Goal: Navigation & Orientation: Find specific page/section

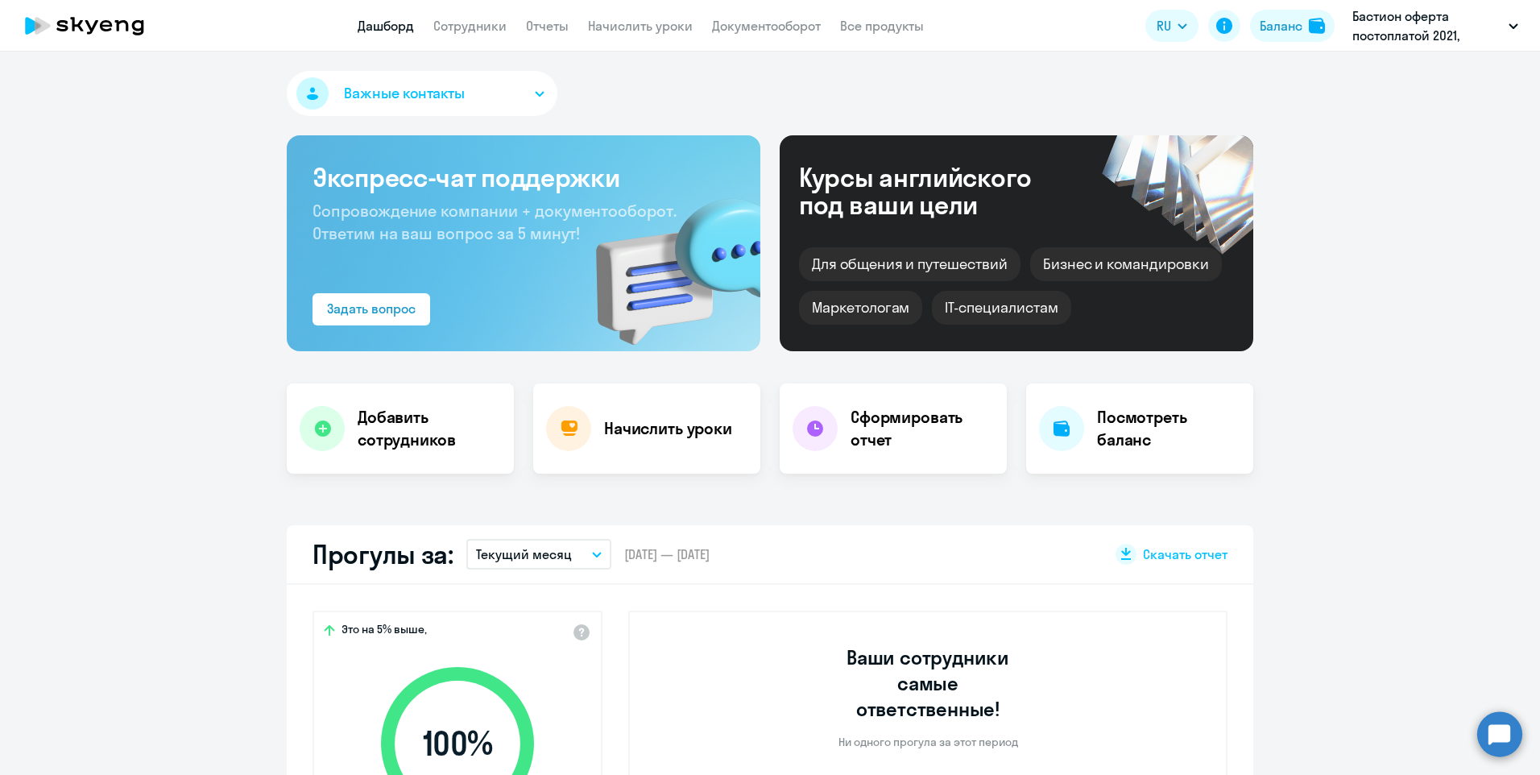
select select "30"
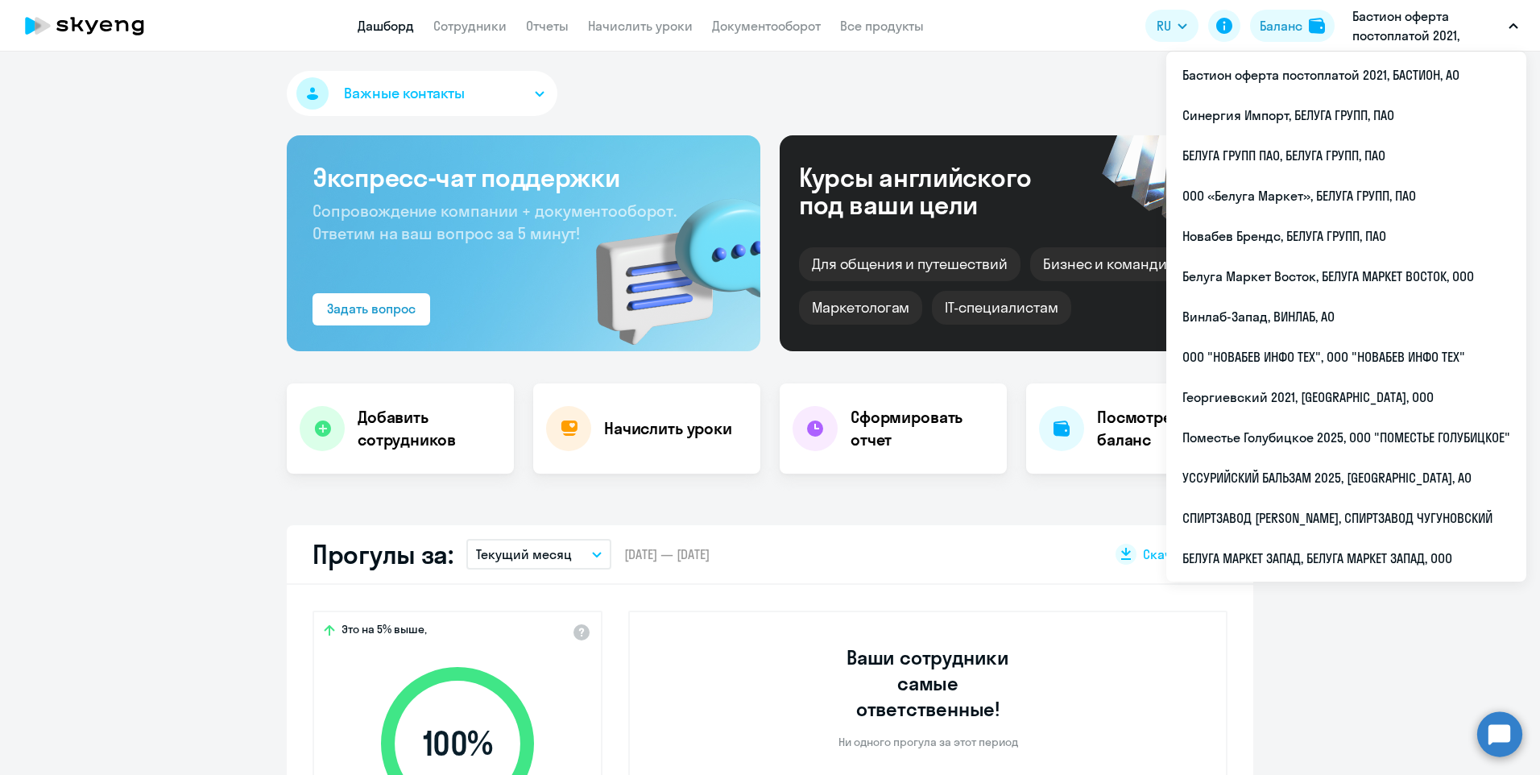
click at [1428, 20] on p "Бастион оферта постоплатой 2021, БАСТИОН, АО" at bounding box center [1428, 25] width 150 height 39
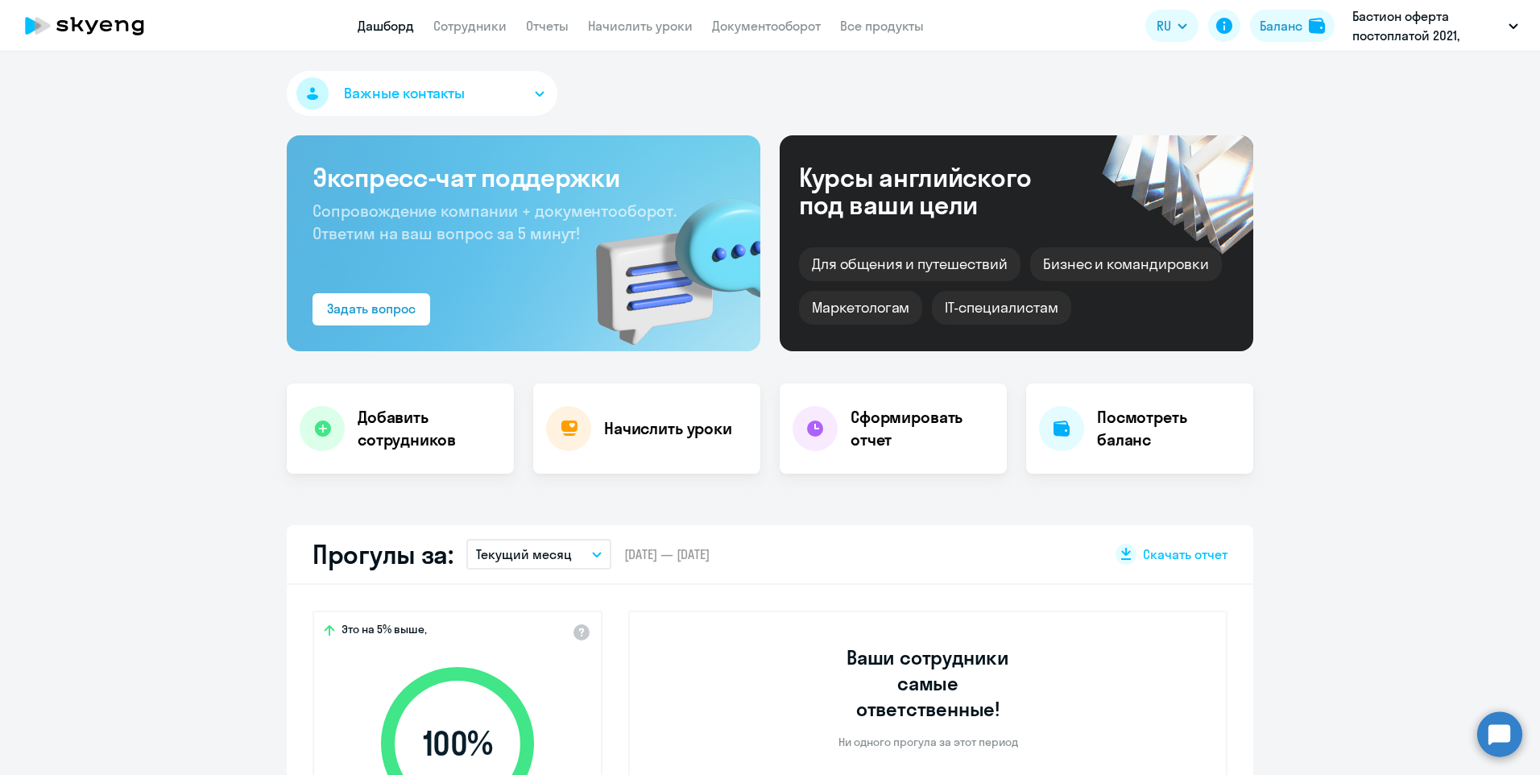
click at [1428, 20] on p "Бастион оферта постоплатой 2021, БАСТИОН, АО" at bounding box center [1428, 25] width 150 height 39
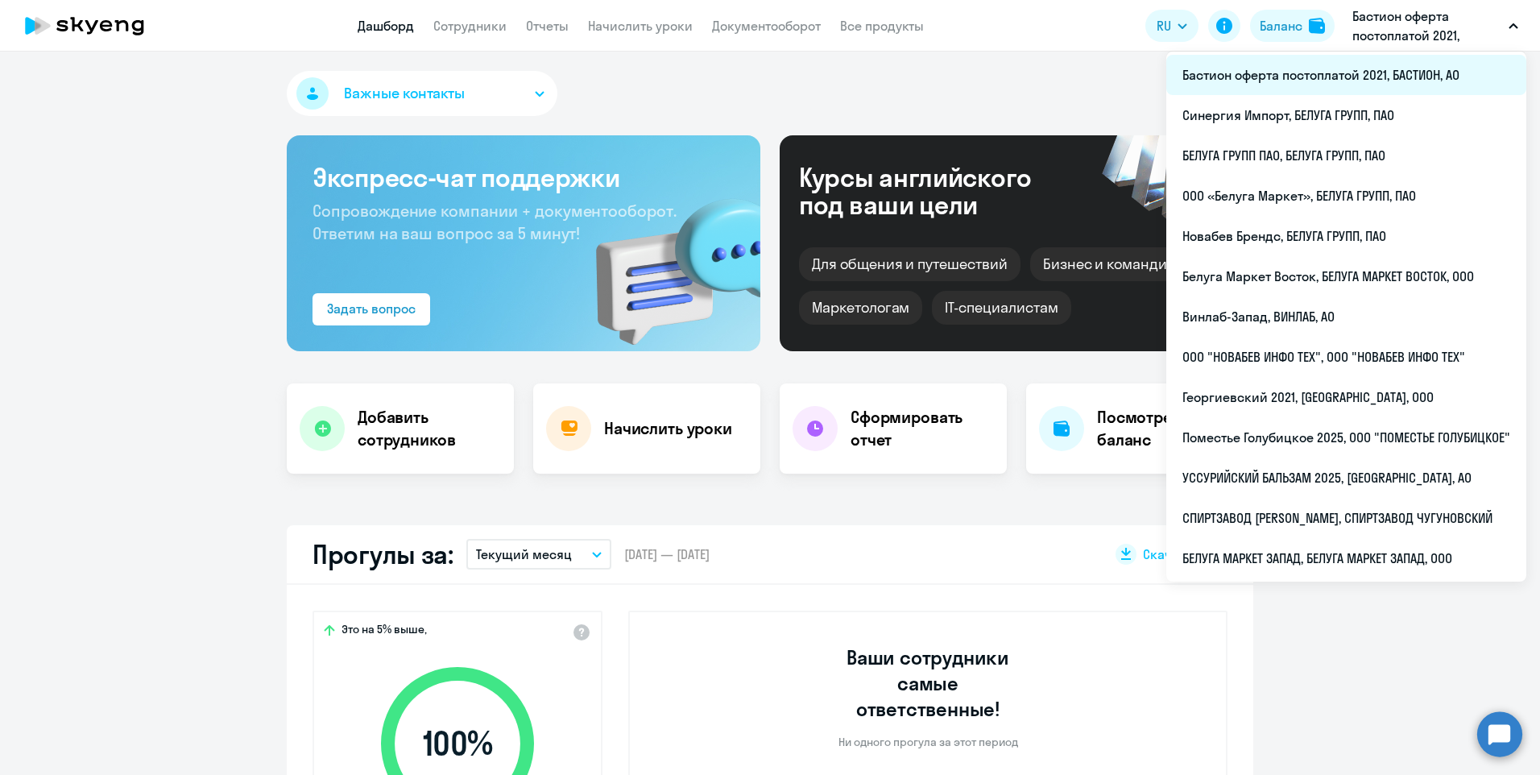
click at [1351, 78] on li "Бастион оферта постоплатой 2021, БАСТИОН, АО" at bounding box center [1346, 75] width 360 height 40
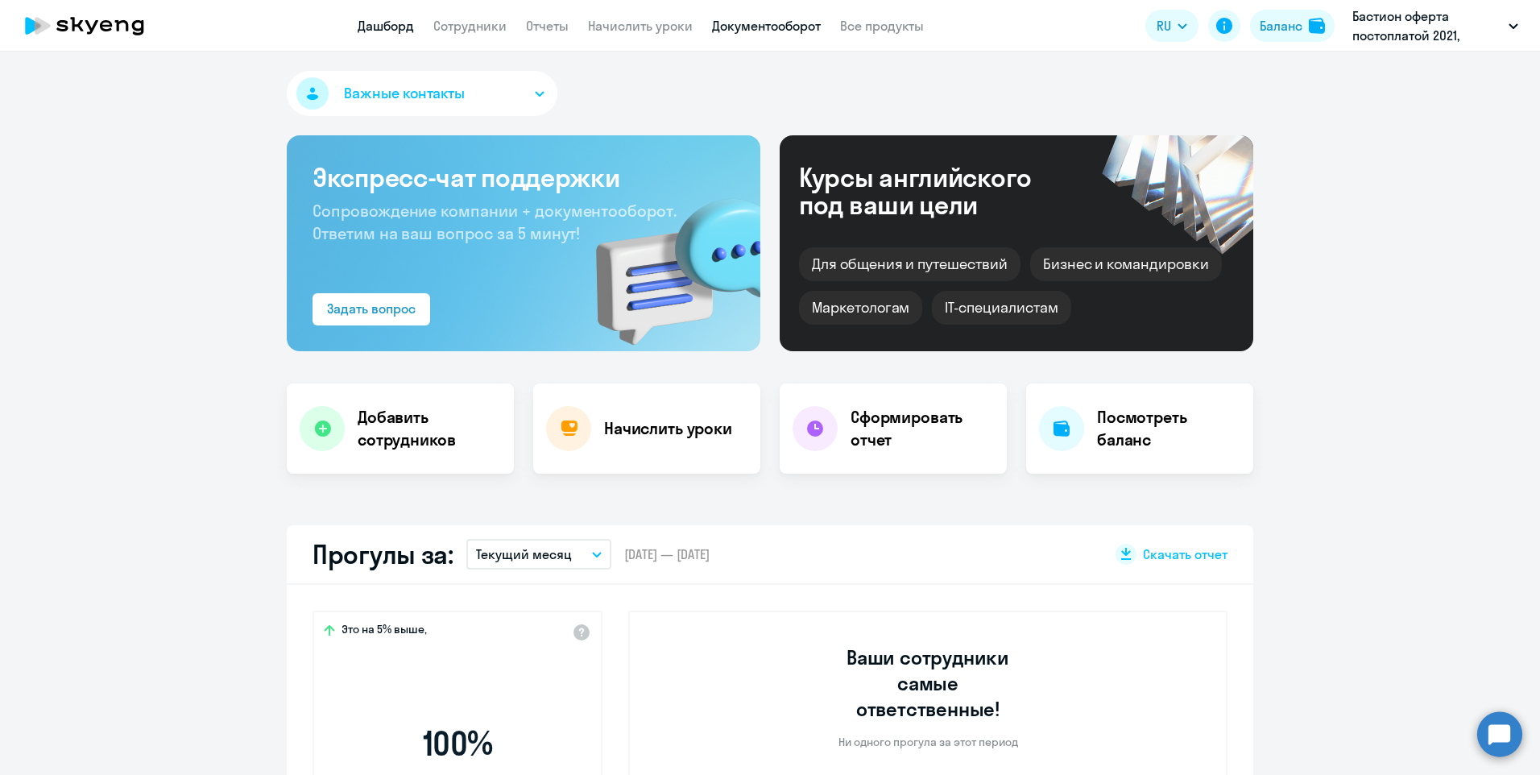
click at [775, 25] on link "Документооборот" at bounding box center [766, 26] width 109 height 16
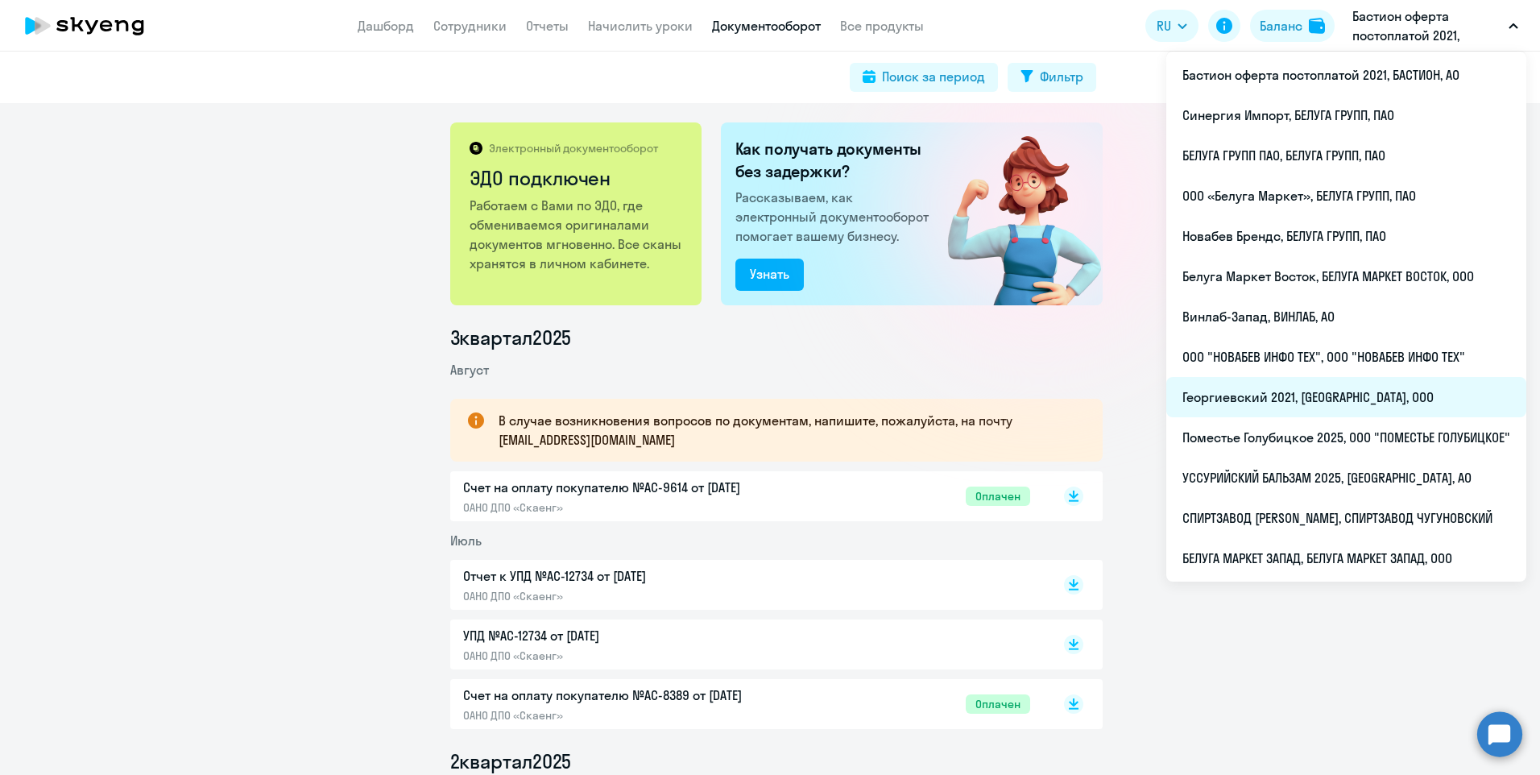
click at [1308, 400] on li "Георгиевский 2021, ГЕОРГИЕВСКИЙ, ООО" at bounding box center [1346, 397] width 360 height 40
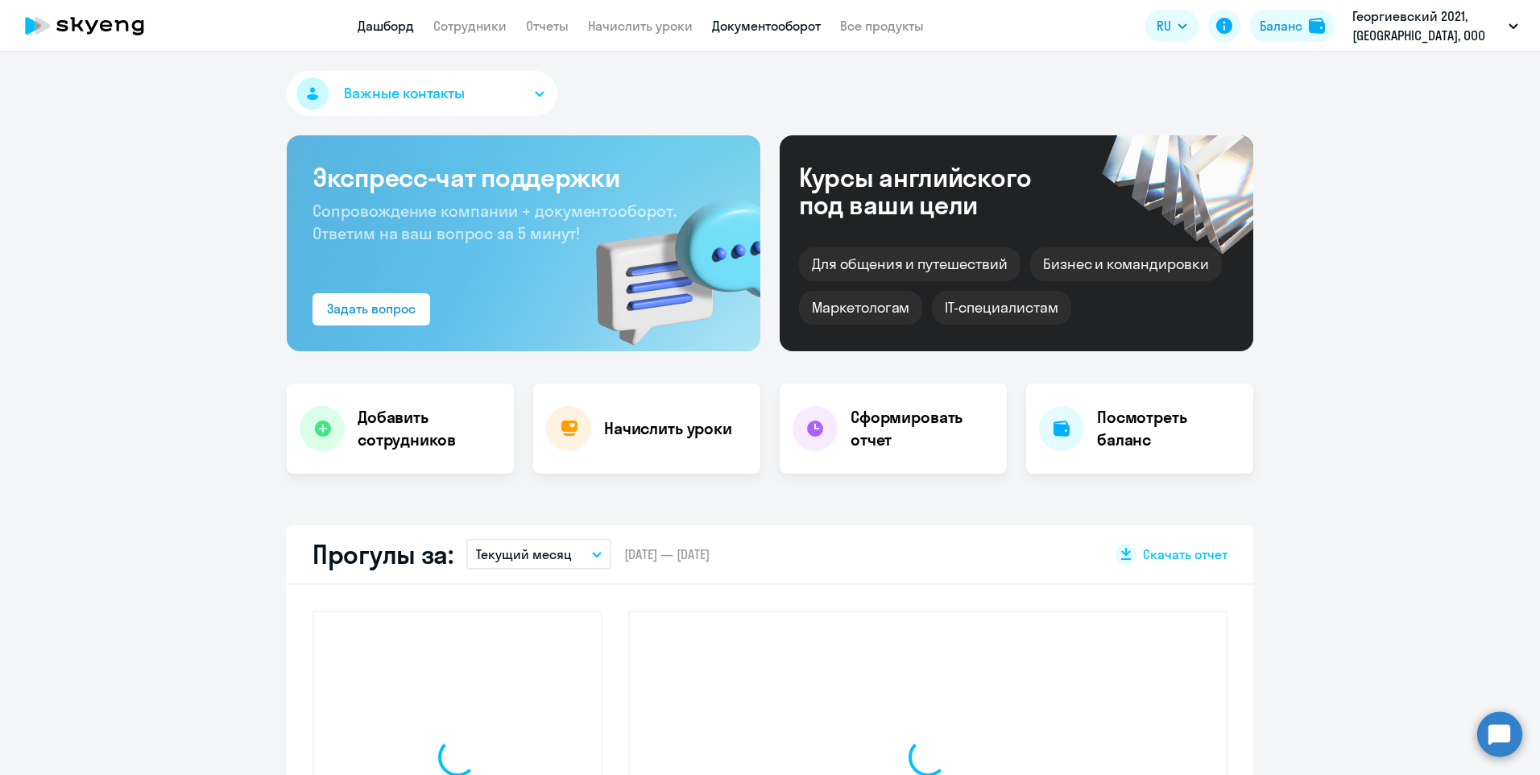
click at [802, 29] on link "Документооборот" at bounding box center [766, 26] width 109 height 16
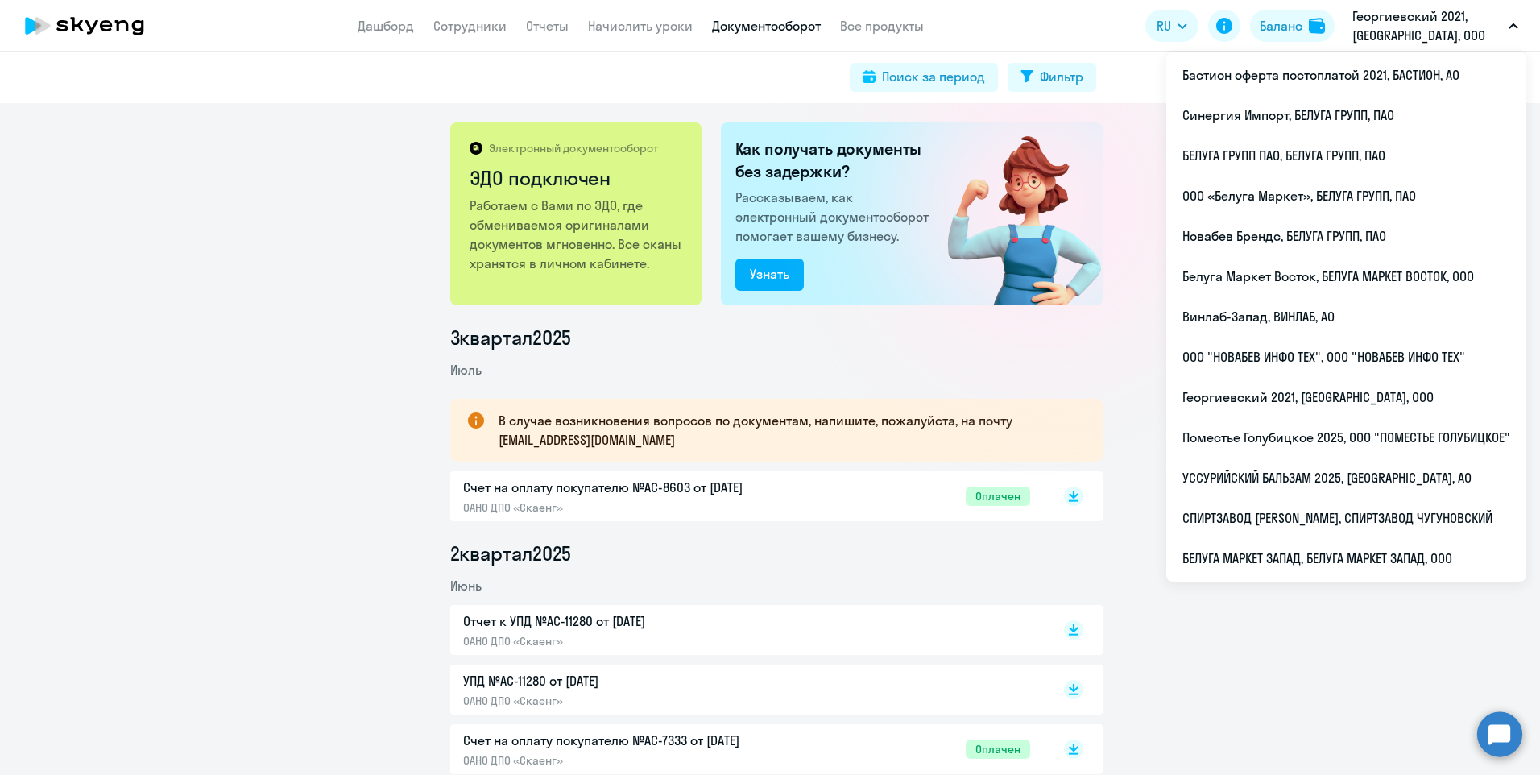
click at [131, 235] on div "Электронный документооборот ЭДО подключен Работаем с Вами по ЭДО, где обменивае…" at bounding box center [770, 439] width 1540 height 672
click at [1326, 85] on li "Бастион оферта постоплатой 2021, БАСТИОН, АО" at bounding box center [1346, 75] width 360 height 40
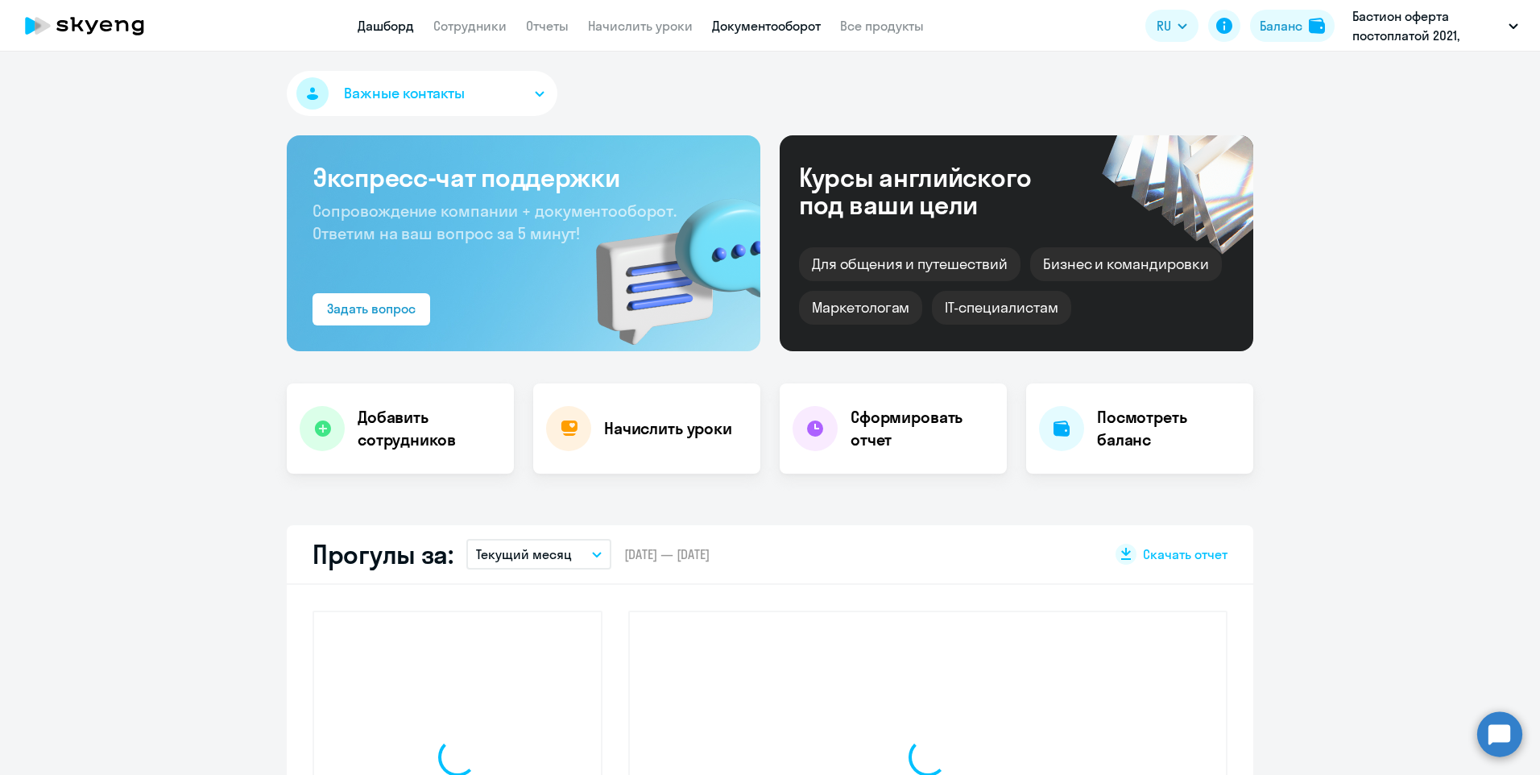
click at [794, 29] on link "Документооборот" at bounding box center [766, 26] width 109 height 16
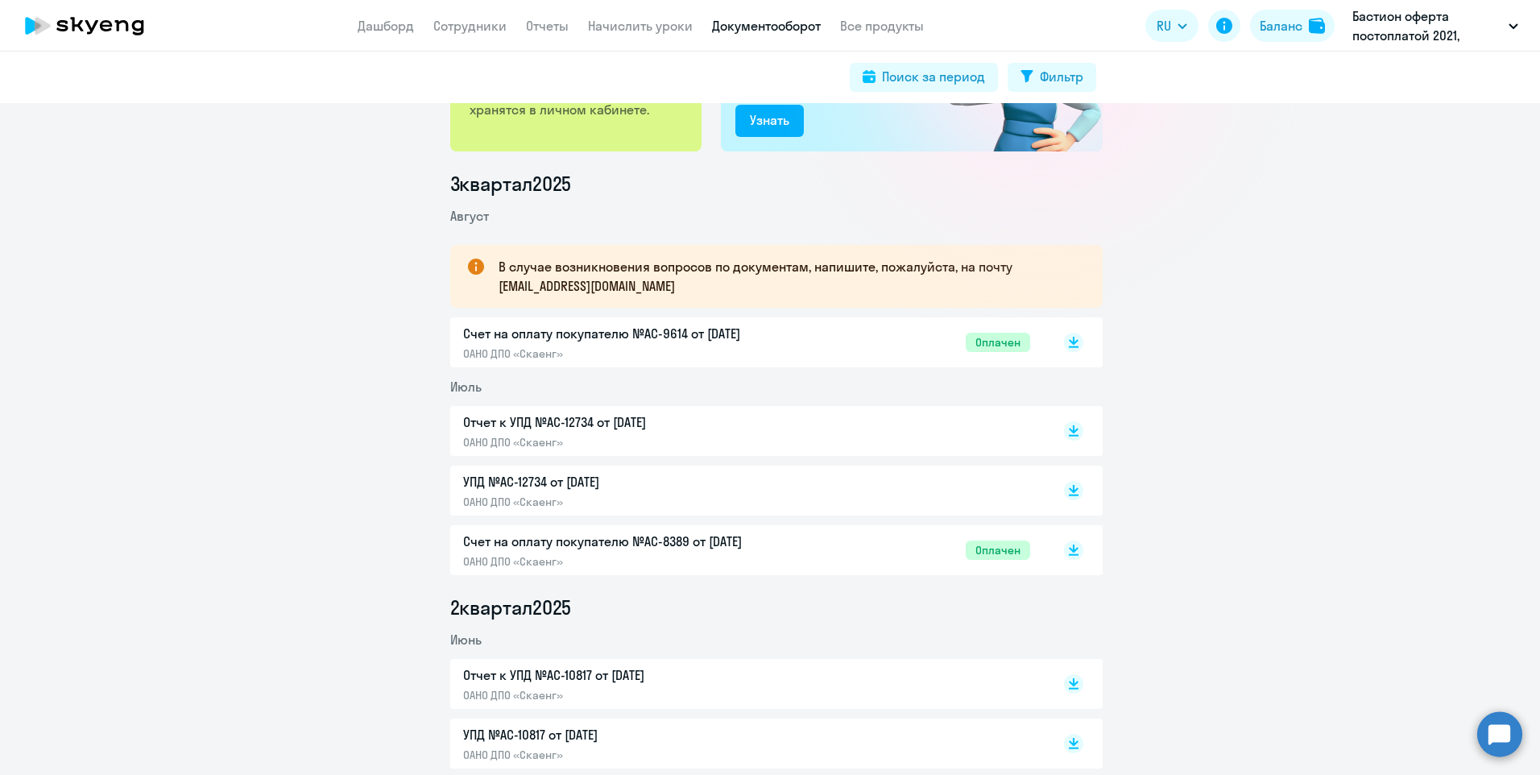
scroll to position [161, 0]
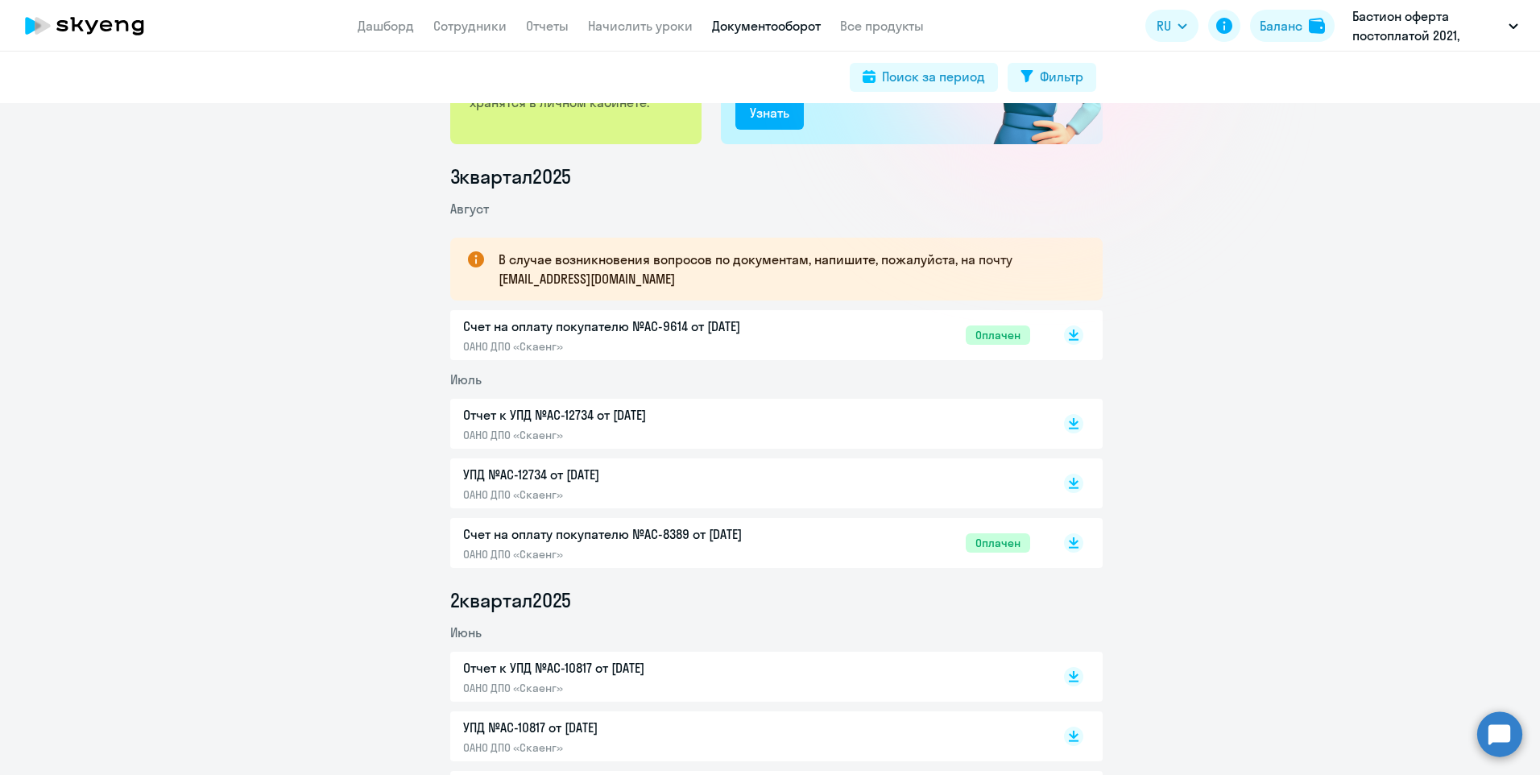
click at [724, 529] on p "Счет на оплату покупателю №AC-8389 от 02.07.2025" at bounding box center [632, 533] width 338 height 19
click at [706, 326] on p "Счет на оплату покупателю №AC-9614 от 02.08.2025" at bounding box center [632, 326] width 338 height 19
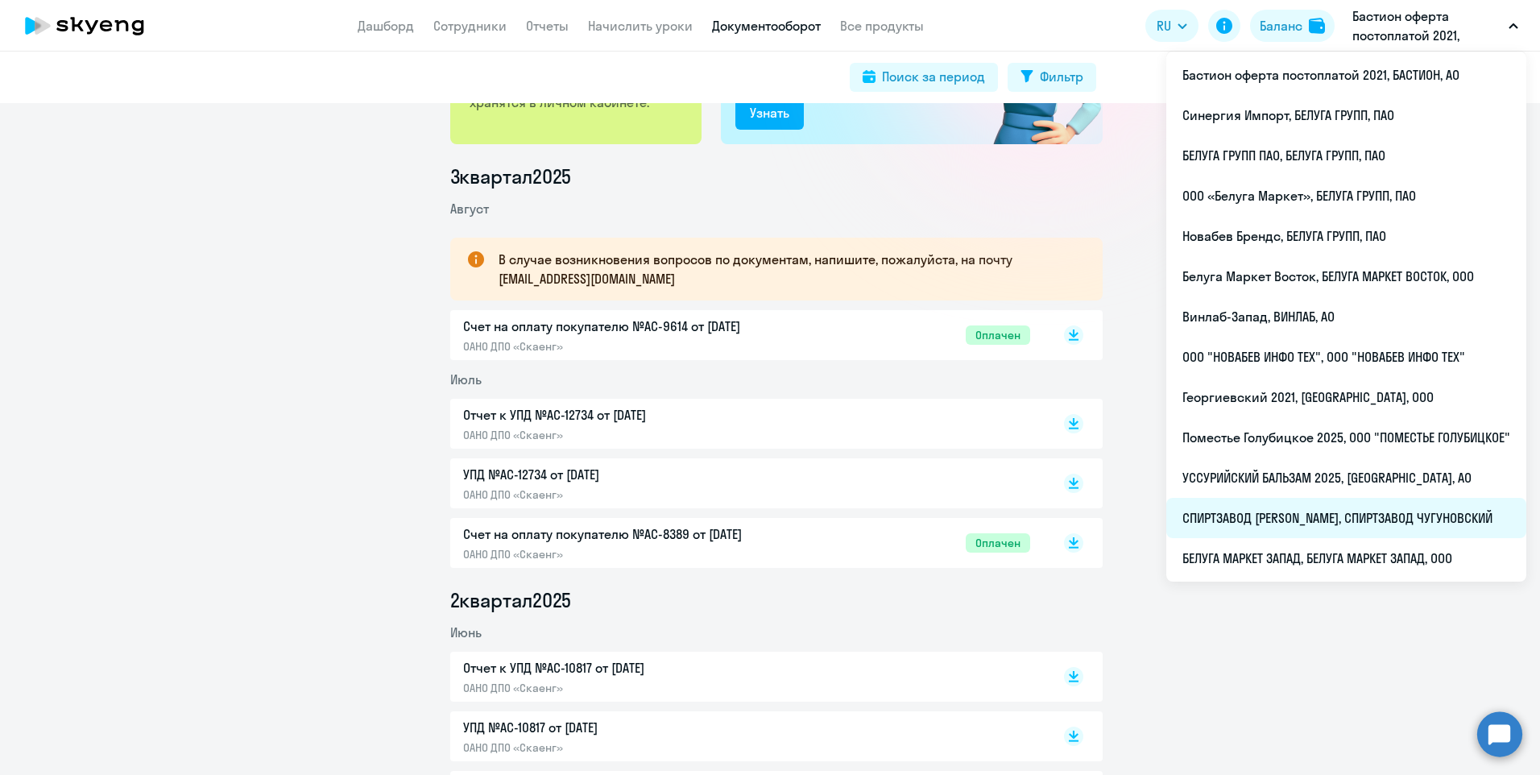
click at [1308, 513] on li "СПИРТЗАВОД ЧУГУНОВСКИЙ, СПИРТЗАВОД ЧУГУНОВСКИЙ" at bounding box center [1346, 518] width 360 height 40
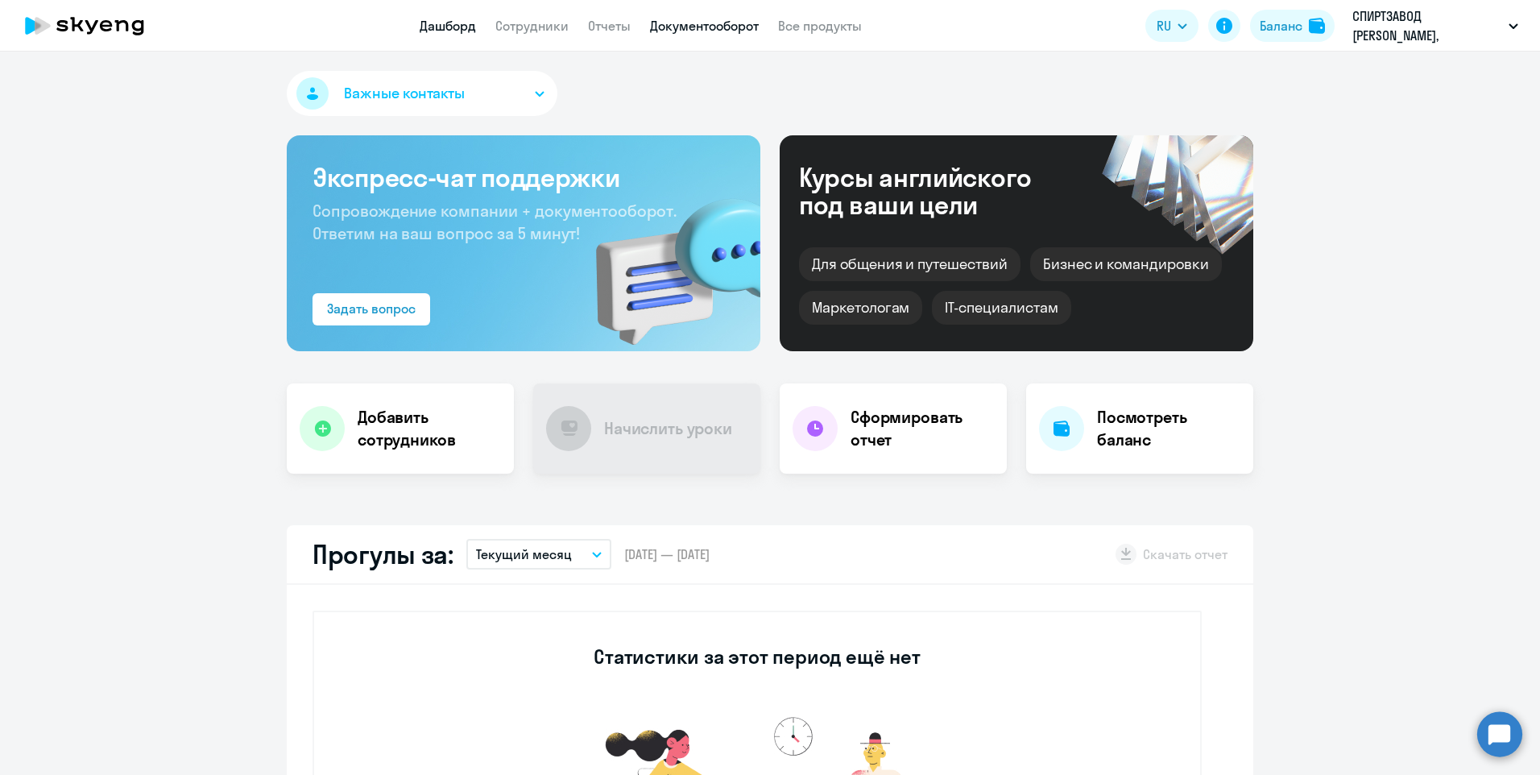
click at [731, 23] on link "Документооборот" at bounding box center [704, 26] width 109 height 16
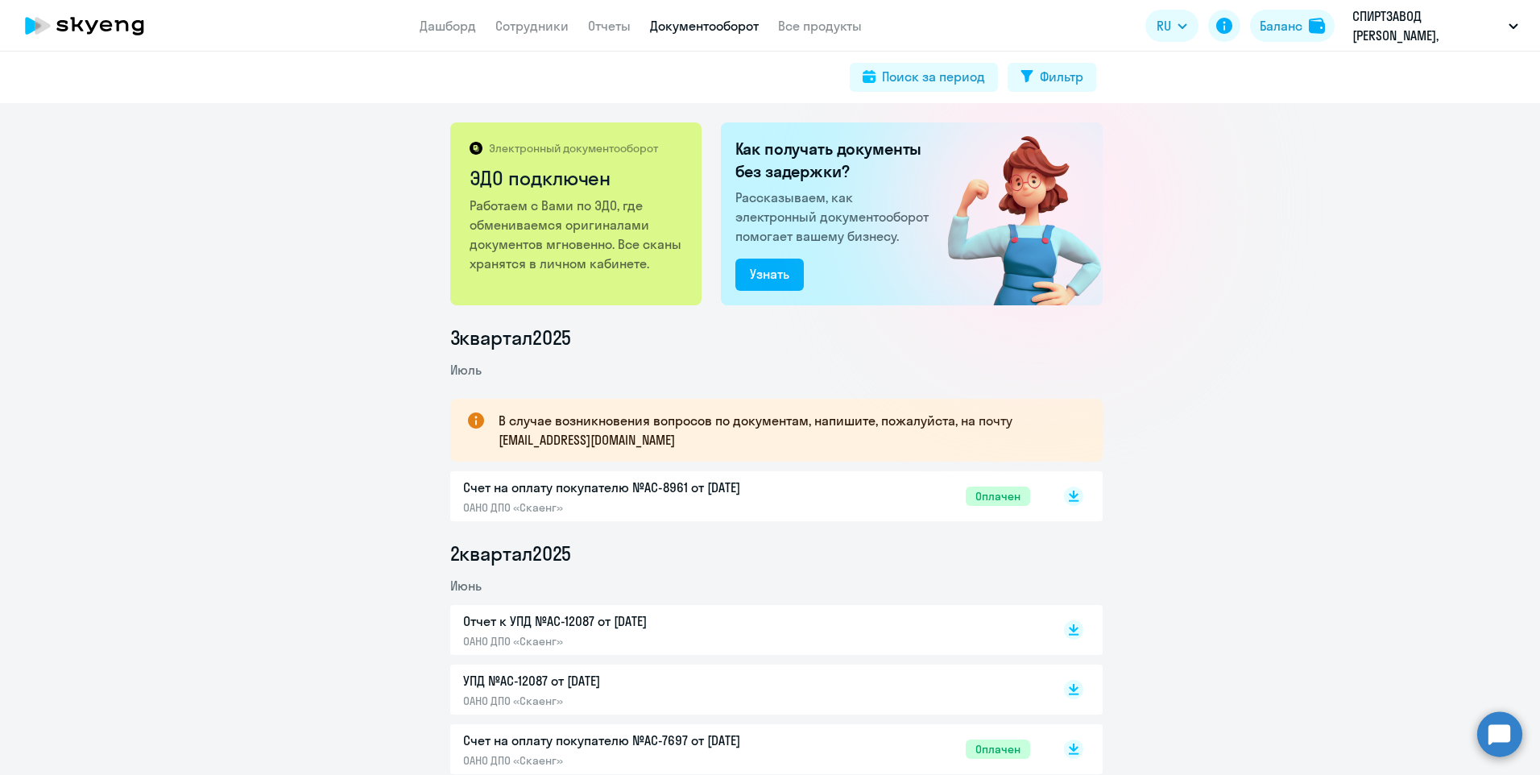
click at [686, 483] on p "Счет на оплату покупателю №AC-8961 от 02.07.2025" at bounding box center [632, 487] width 338 height 19
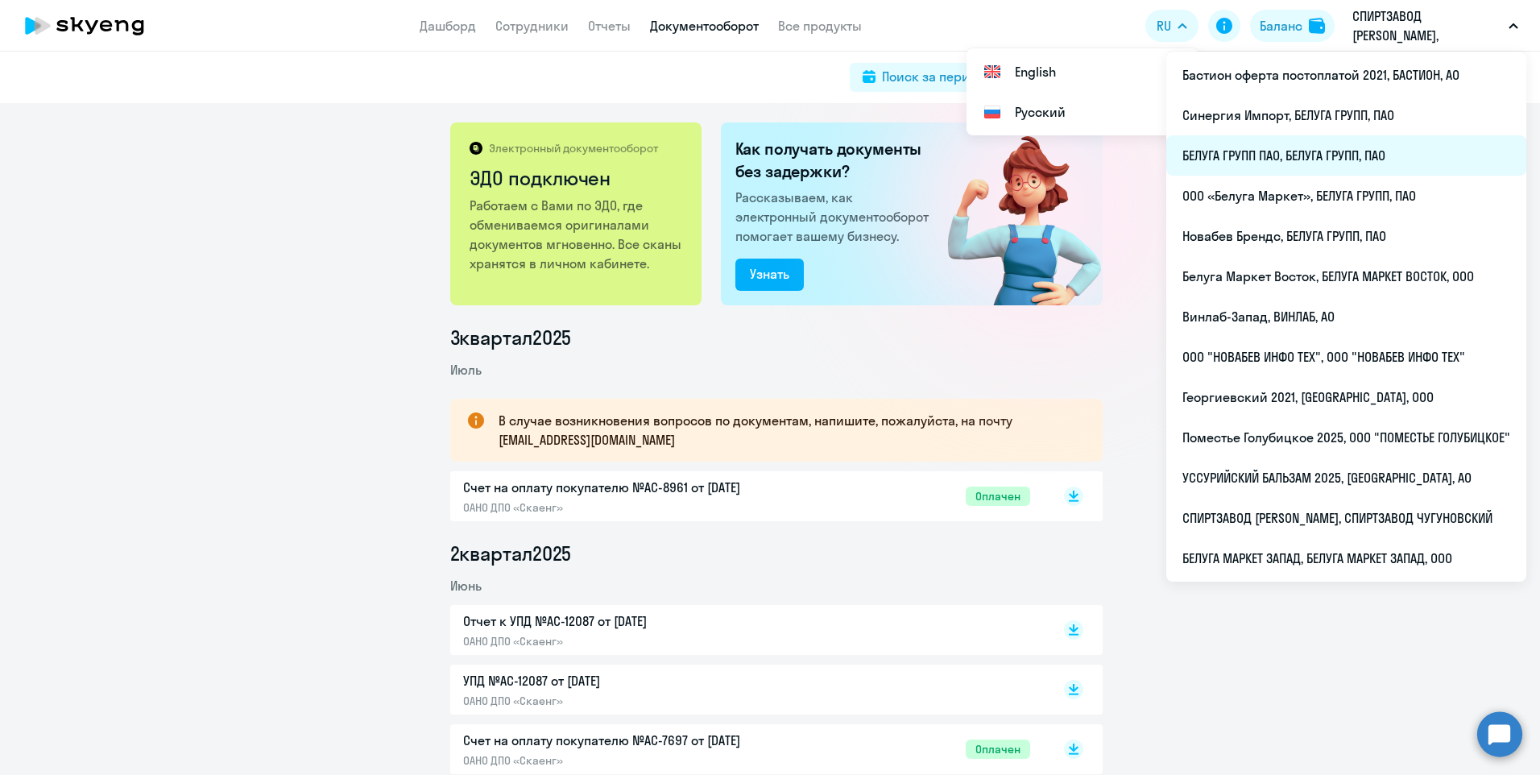
click at [1269, 141] on li "БЕЛУГА ГРУПП ПАО, БЕЛУГА ГРУПП, ПАО" at bounding box center [1346, 155] width 360 height 40
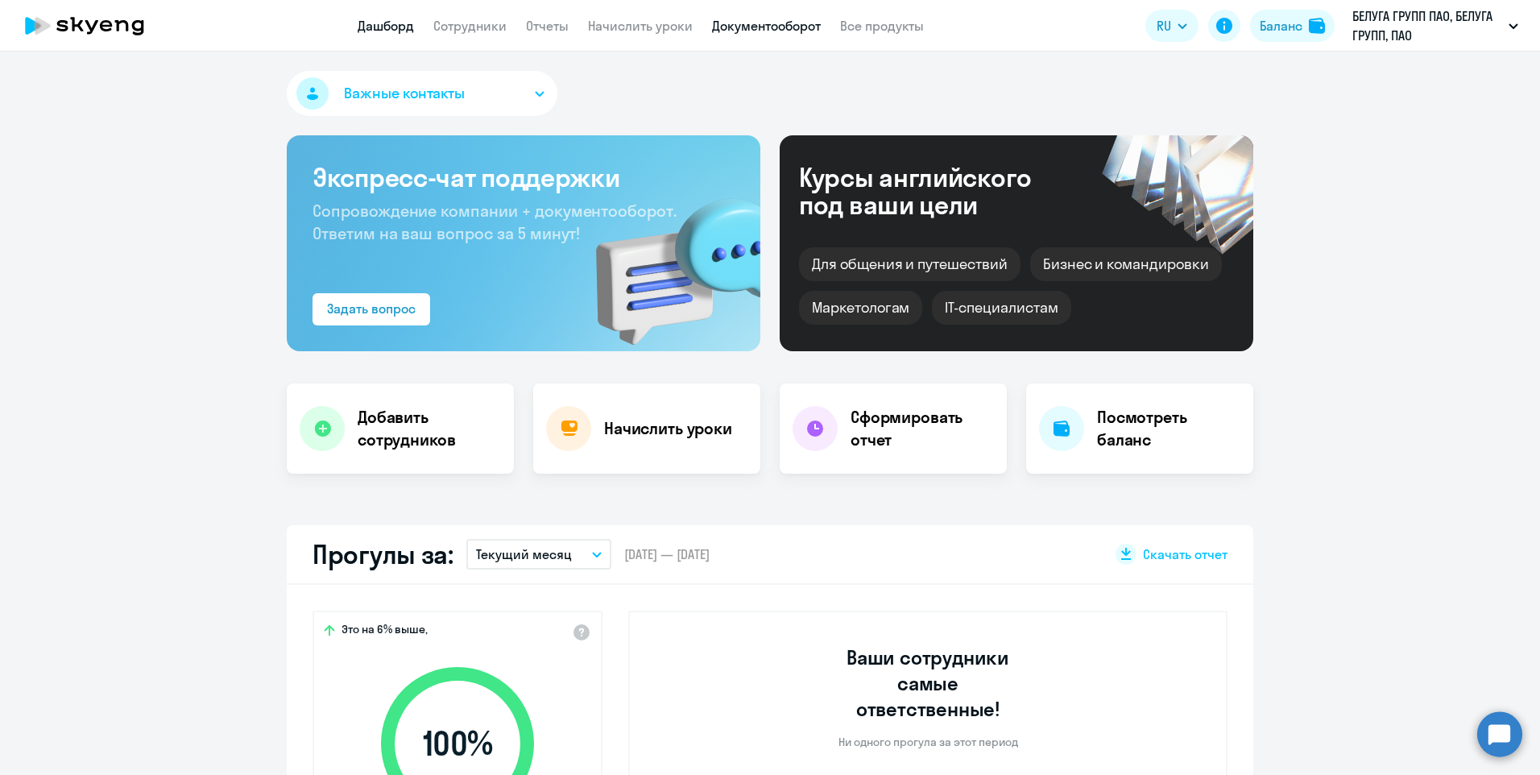
click at [784, 30] on link "Документооборот" at bounding box center [766, 26] width 109 height 16
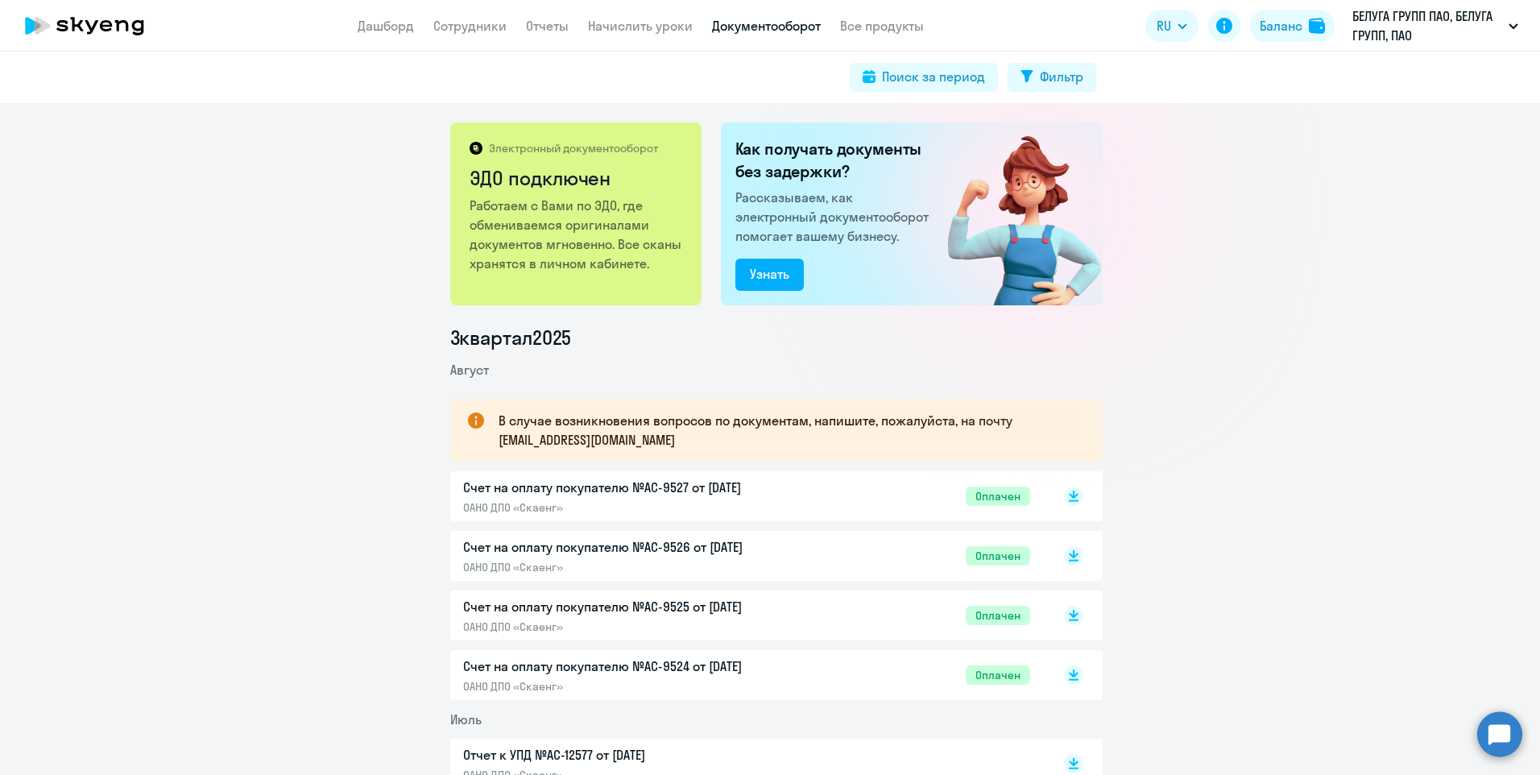
scroll to position [242, 0]
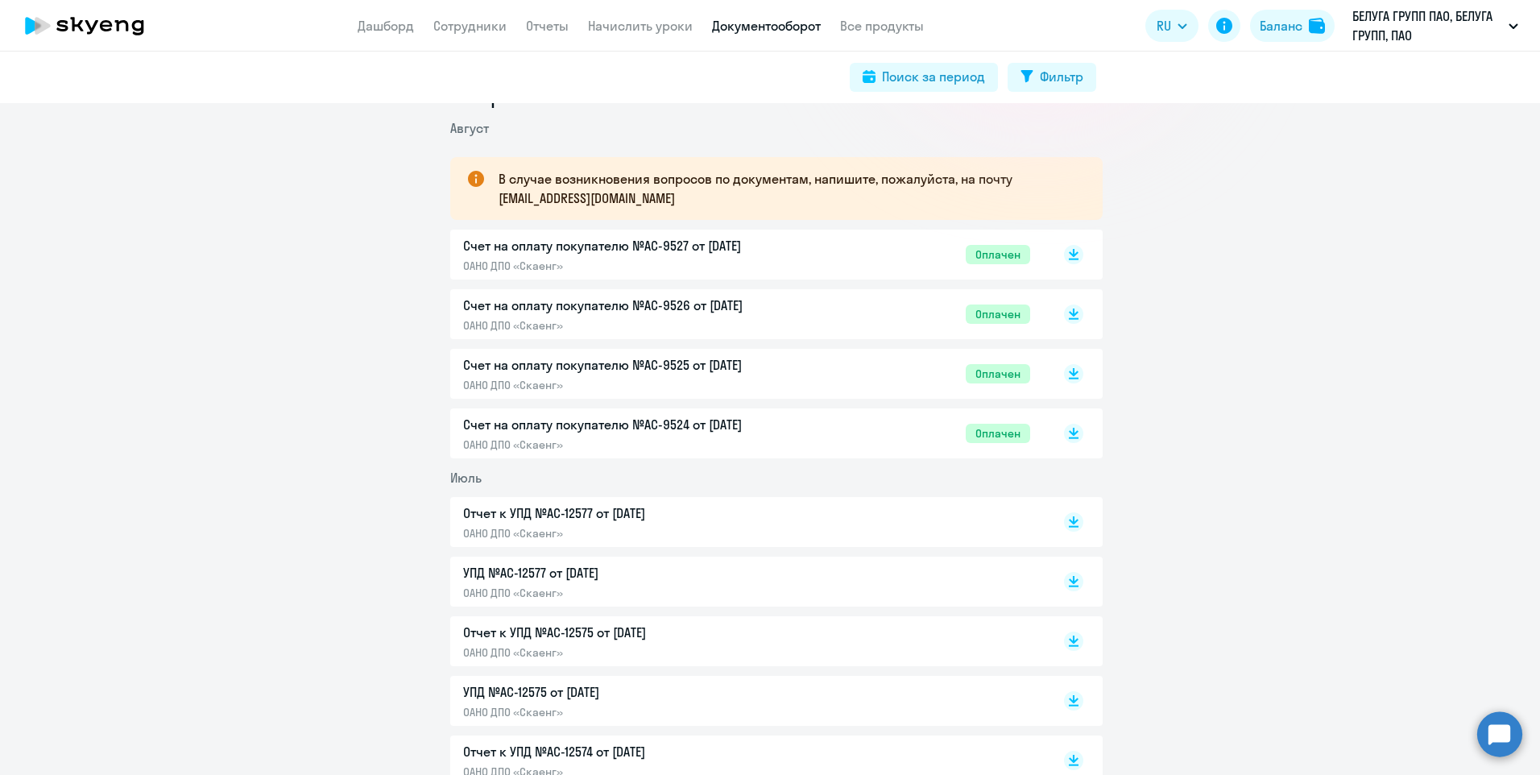
click at [723, 427] on p "Счет на оплату покупателю №AC-9524 от 02.08.2025" at bounding box center [632, 424] width 338 height 19
click at [727, 360] on p "Счет на оплату покупателю №AC-9525 от 02.08.2025" at bounding box center [632, 364] width 338 height 19
click at [741, 309] on p "Счет на оплату покупателю №AC-9526 от 02.08.2025" at bounding box center [632, 305] width 338 height 19
click at [719, 250] on p "Счет на оплату покупателю №AC-9527 от 02.08.2025" at bounding box center [632, 245] width 338 height 19
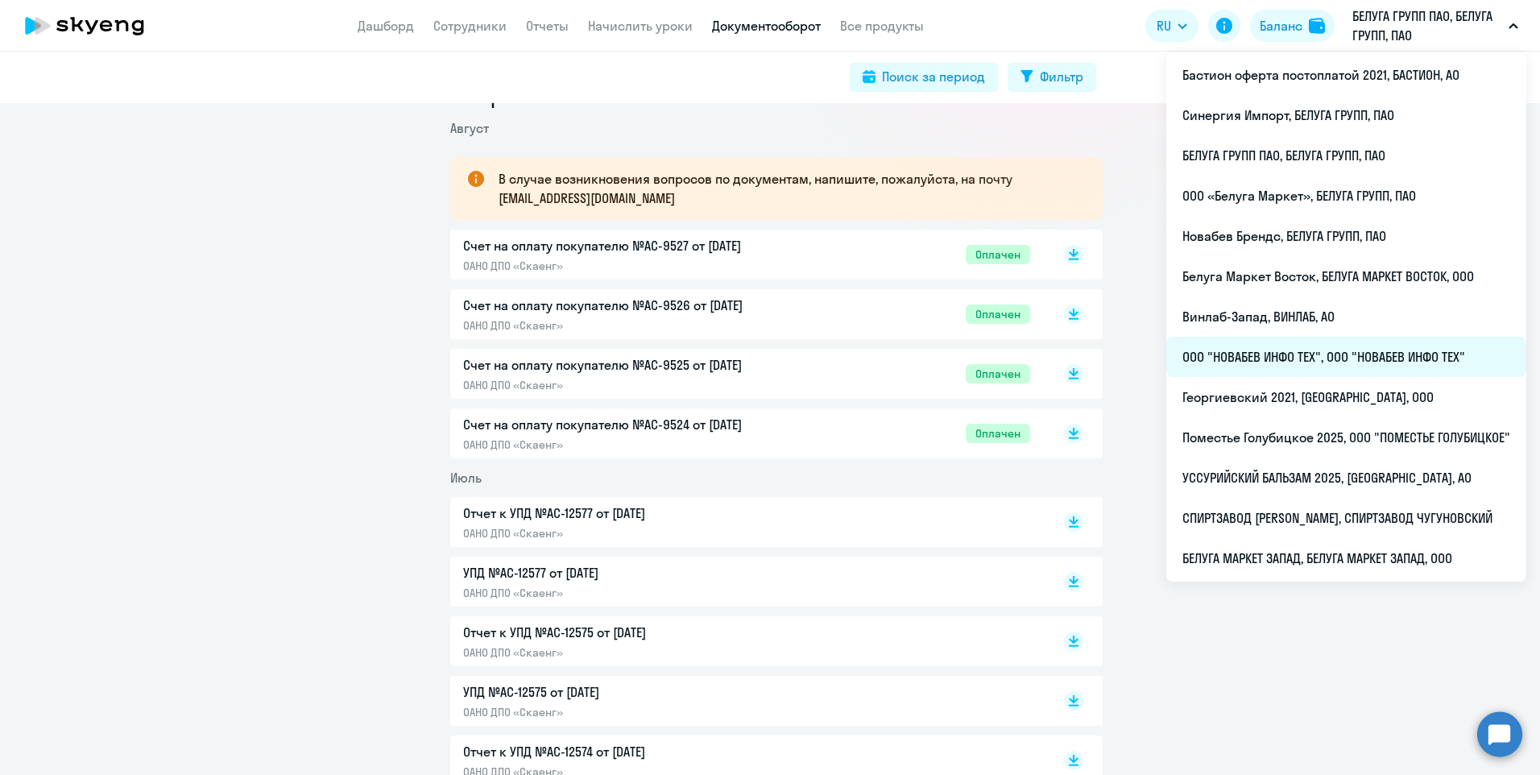
click at [1314, 362] on li "ООО "НОВАБЕВ ИНФО ТЕХ", ООО "НОВАБЕВ ИНФО ТЕХ"" at bounding box center [1346, 357] width 360 height 40
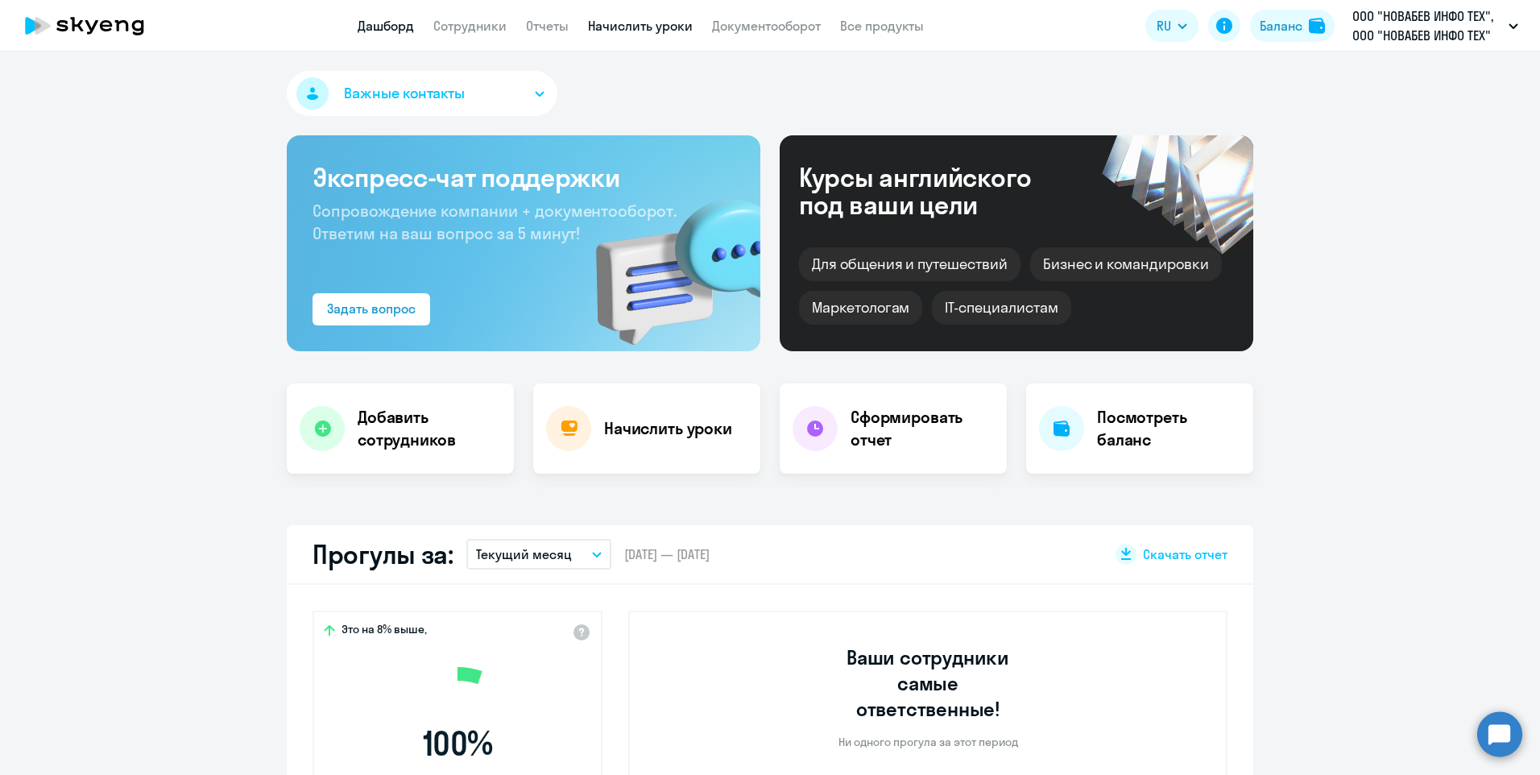
select select "30"
click at [806, 27] on link "Документооборот" at bounding box center [766, 26] width 109 height 16
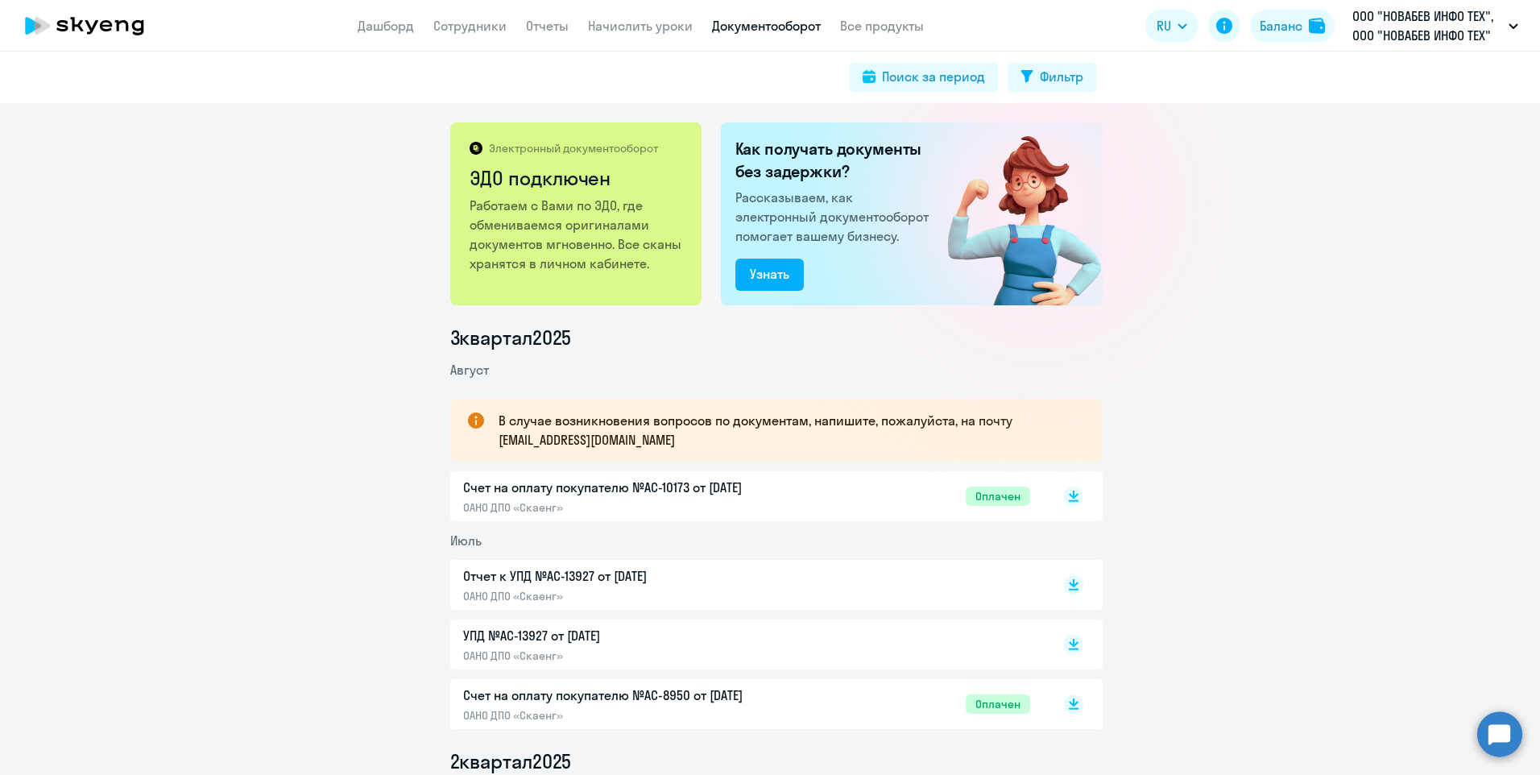
click at [703, 486] on p "Счет на оплату покупателю №AC-10173 от 02.08.2025" at bounding box center [632, 487] width 338 height 19
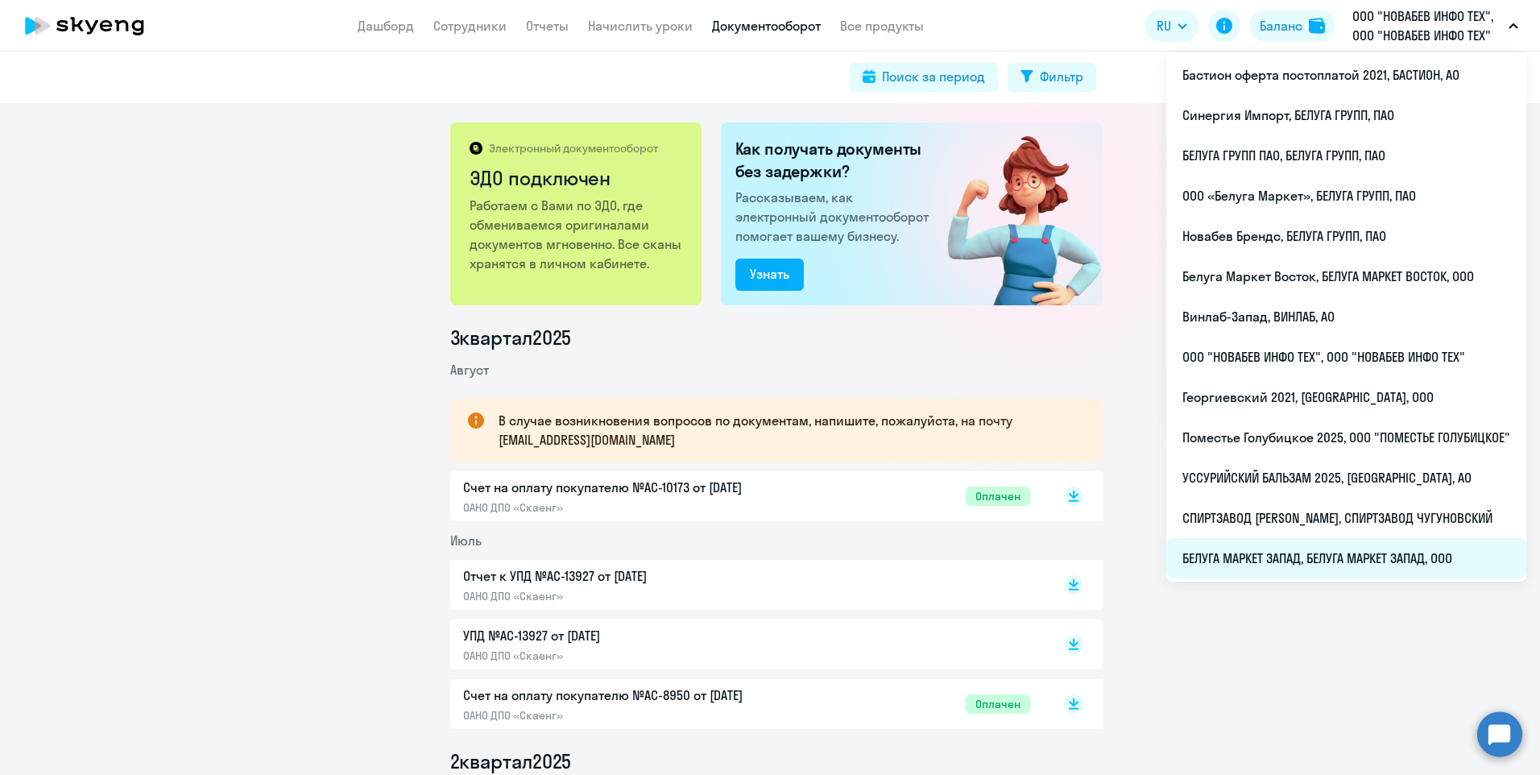
click at [1351, 553] on li "БЕЛУГА МАРКЕТ ЗАПАД, БЕЛУГА МАРКЕТ ЗАПАД, ООО" at bounding box center [1346, 558] width 360 height 40
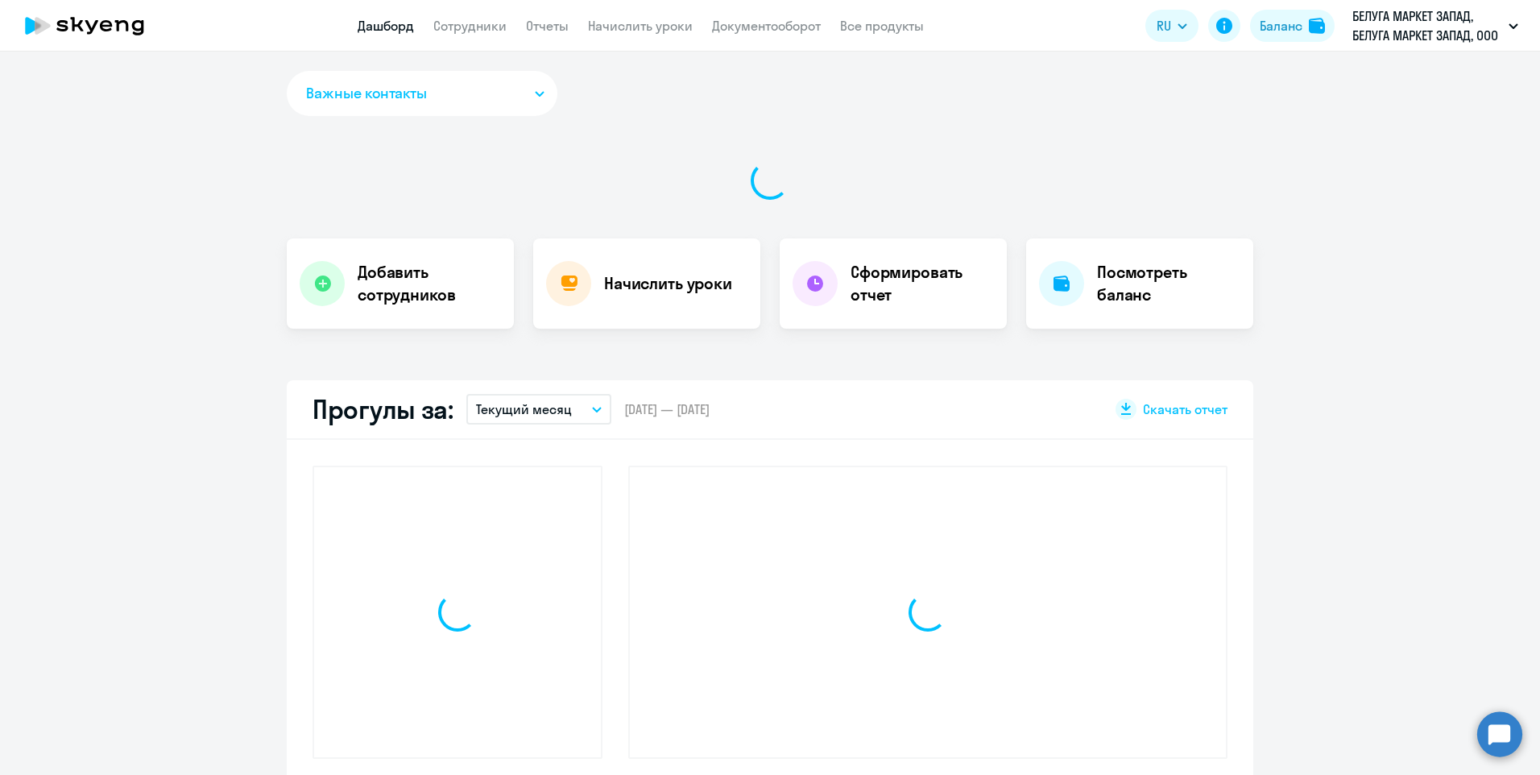
select select "30"
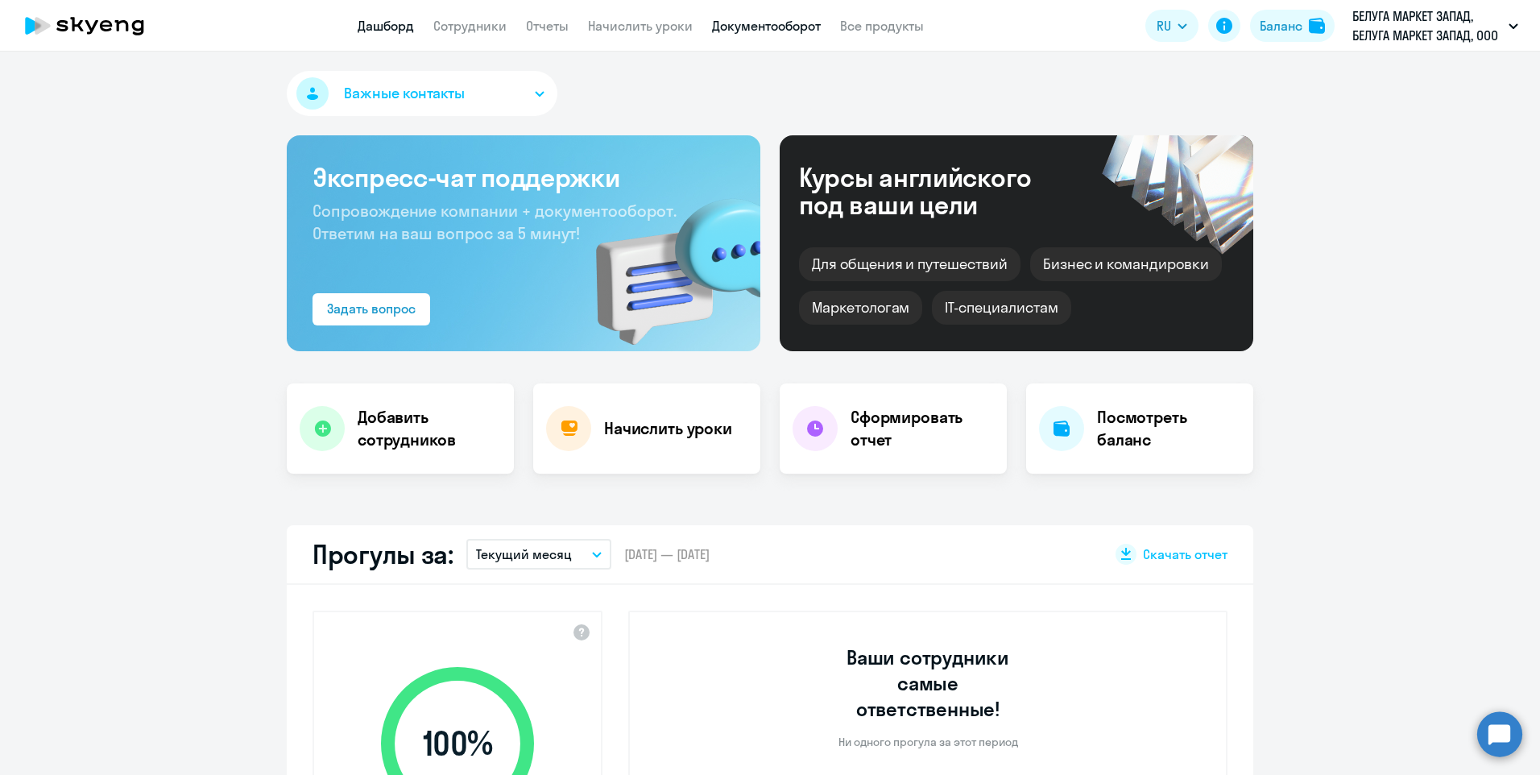
click at [737, 27] on link "Документооборот" at bounding box center [766, 26] width 109 height 16
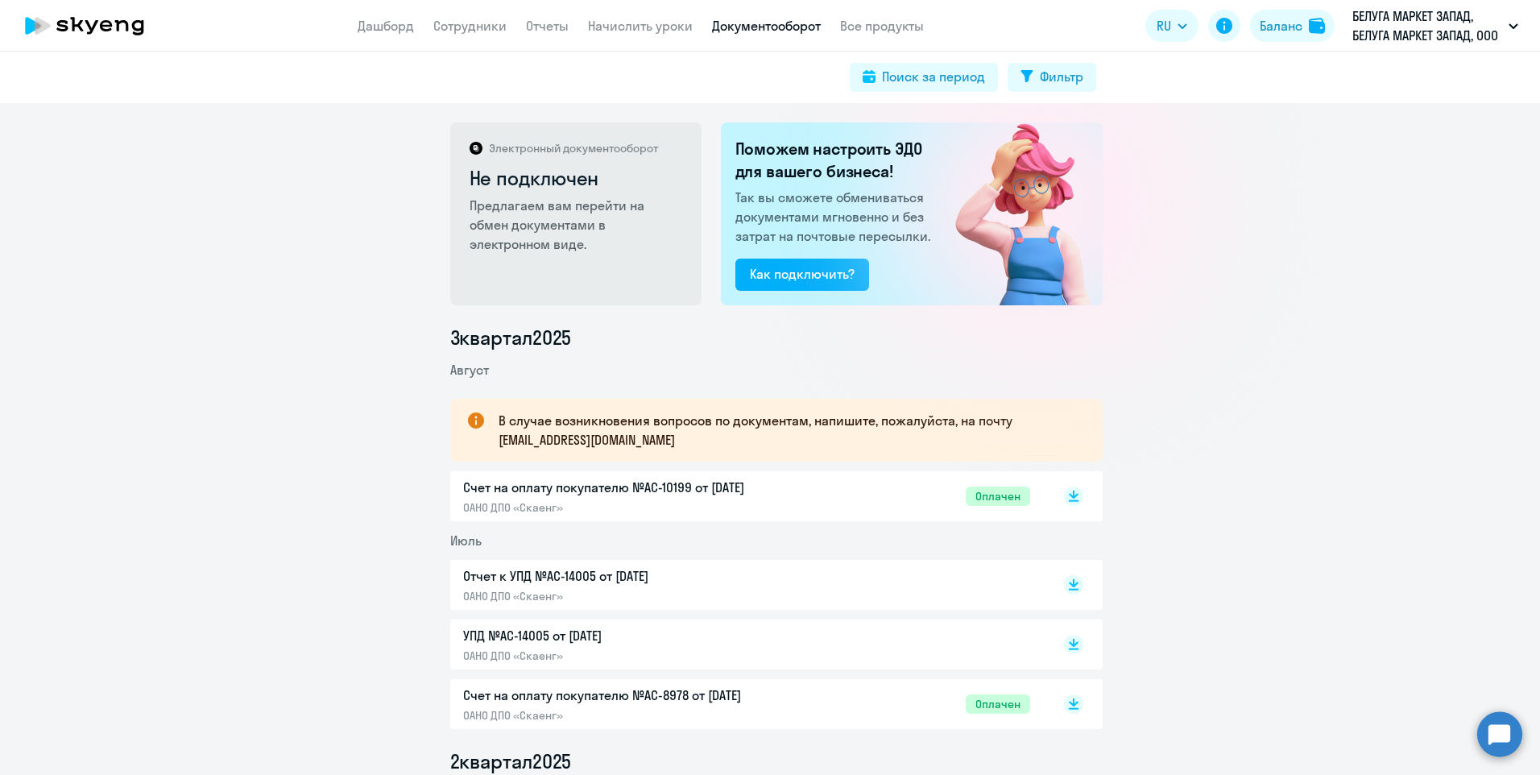
click at [705, 489] on p "Счет на оплату покупателю №AC-10199 от 02.08.2025" at bounding box center [632, 487] width 338 height 19
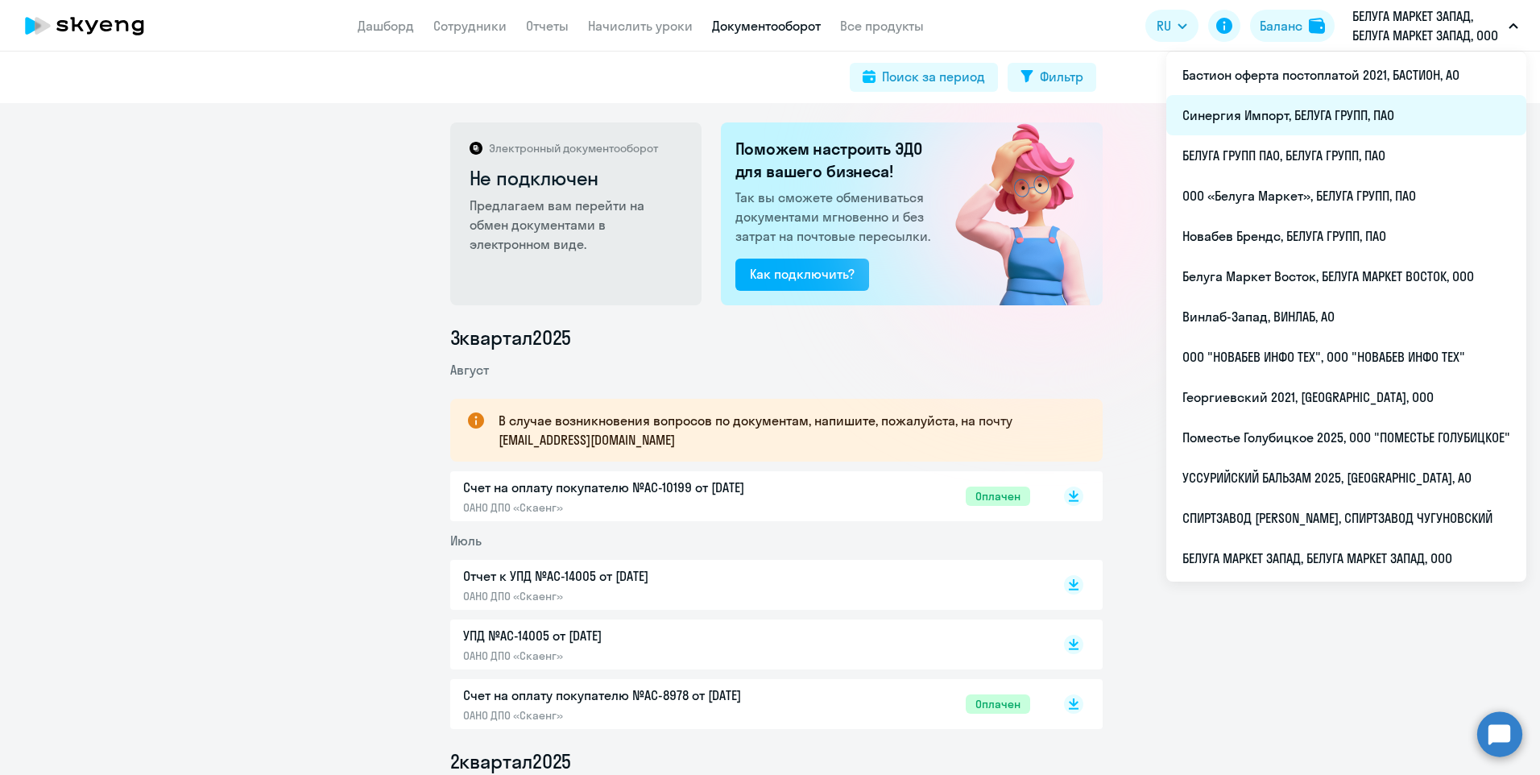
click at [1237, 111] on li "Синергия Импорт, БЕЛУГА ГРУПП, ПАО" at bounding box center [1346, 115] width 360 height 40
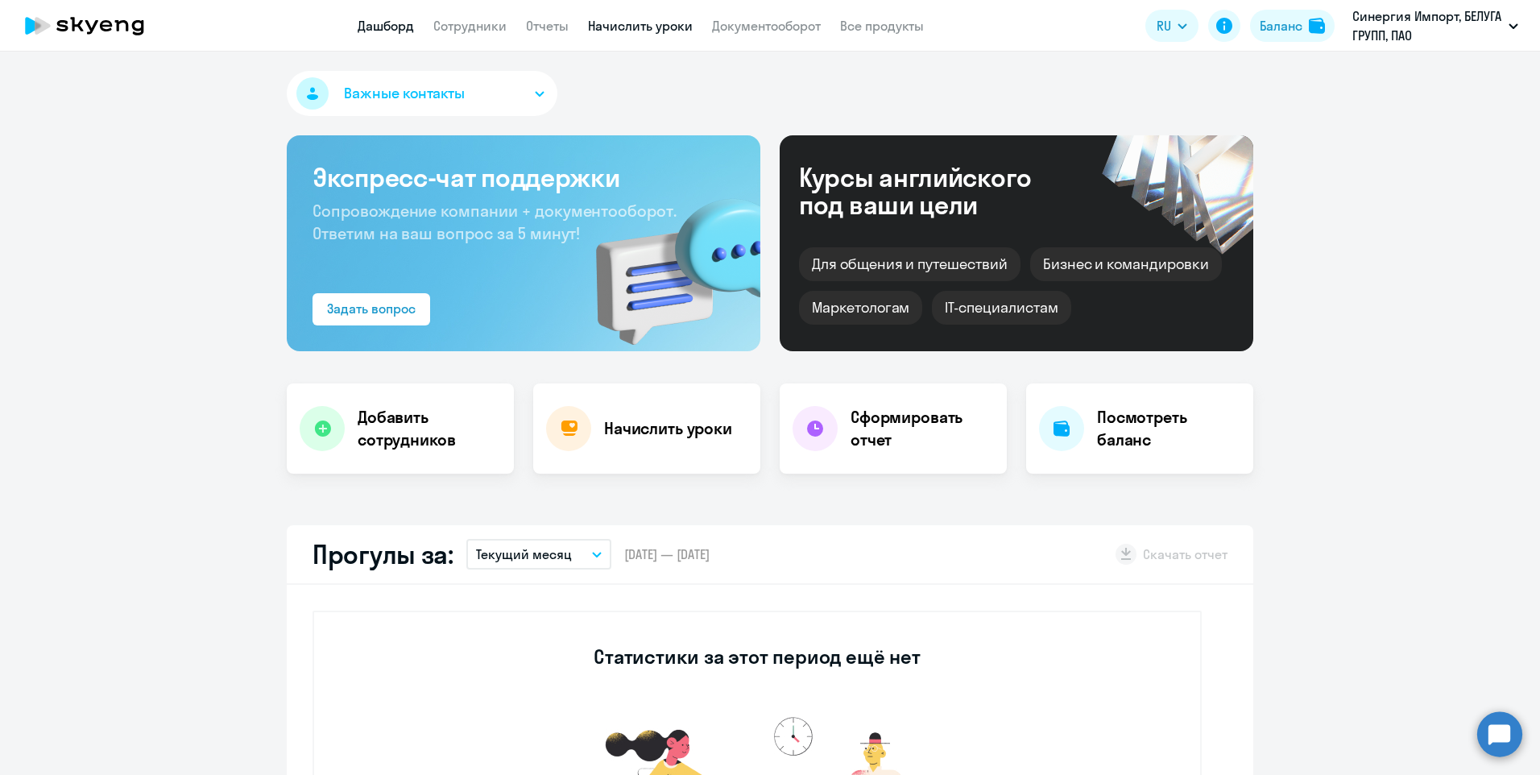
click at [672, 29] on link "Начислить уроки" at bounding box center [640, 26] width 105 height 16
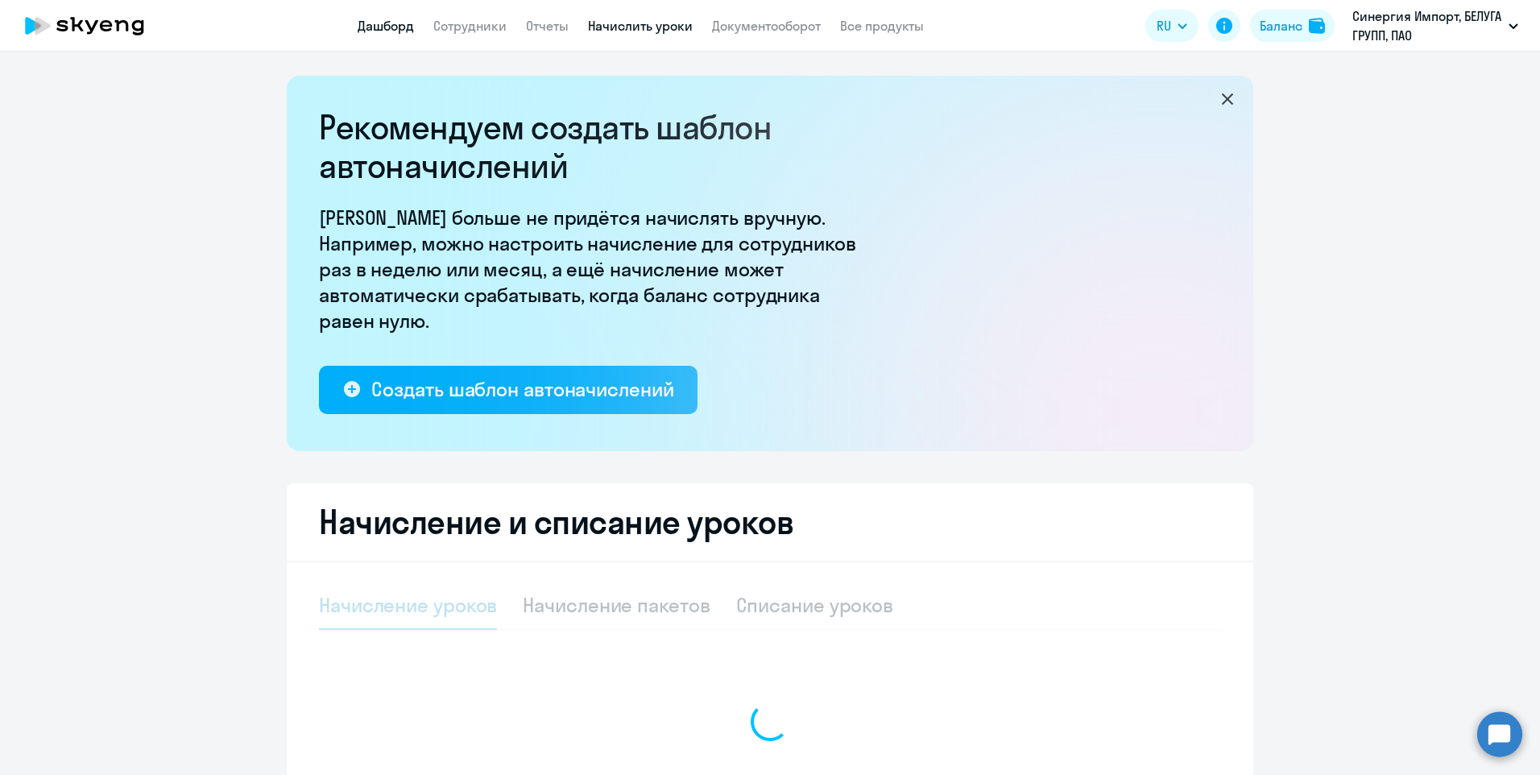
select select "10"
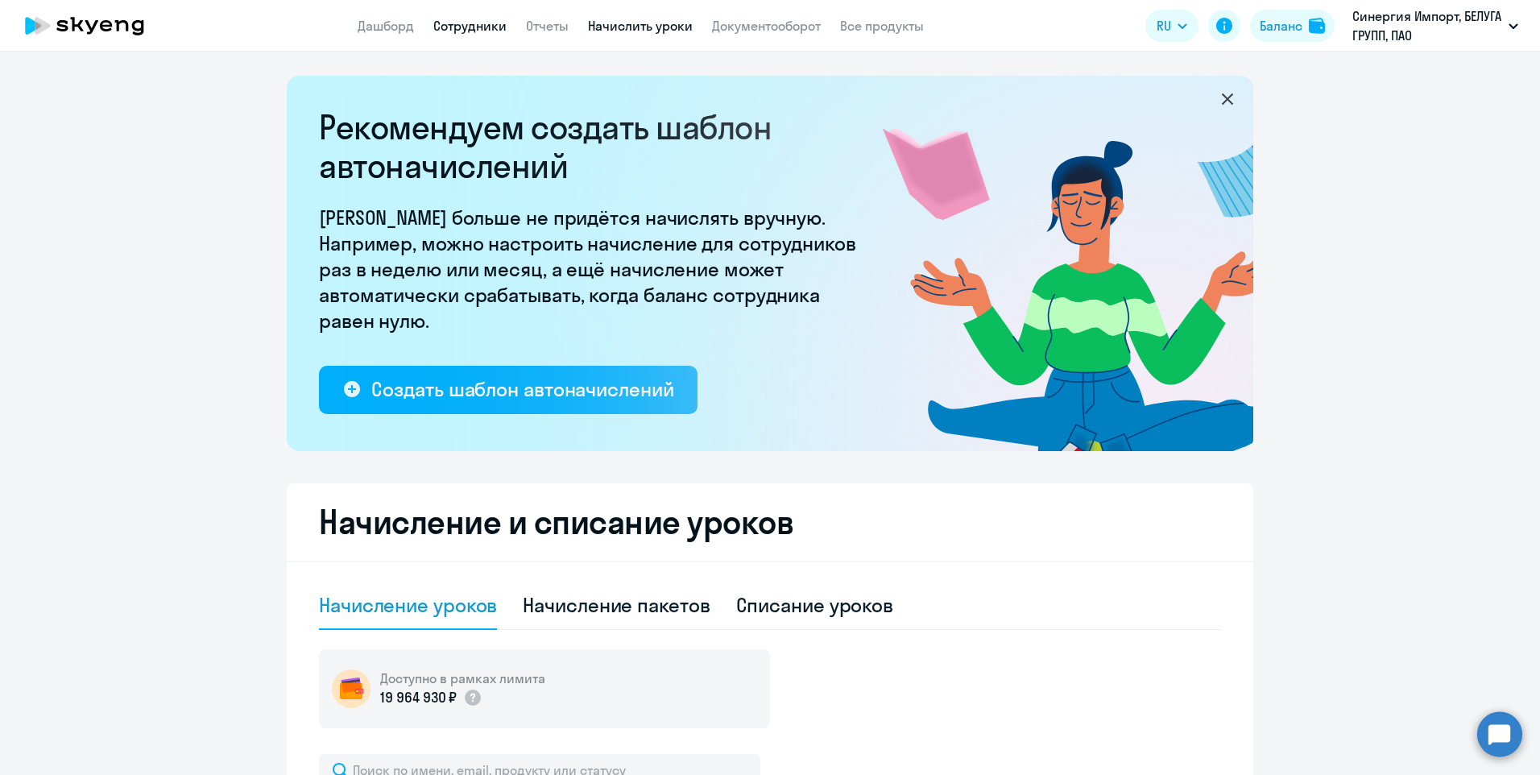
click at [479, 31] on link "Сотрудники" at bounding box center [469, 26] width 73 height 16
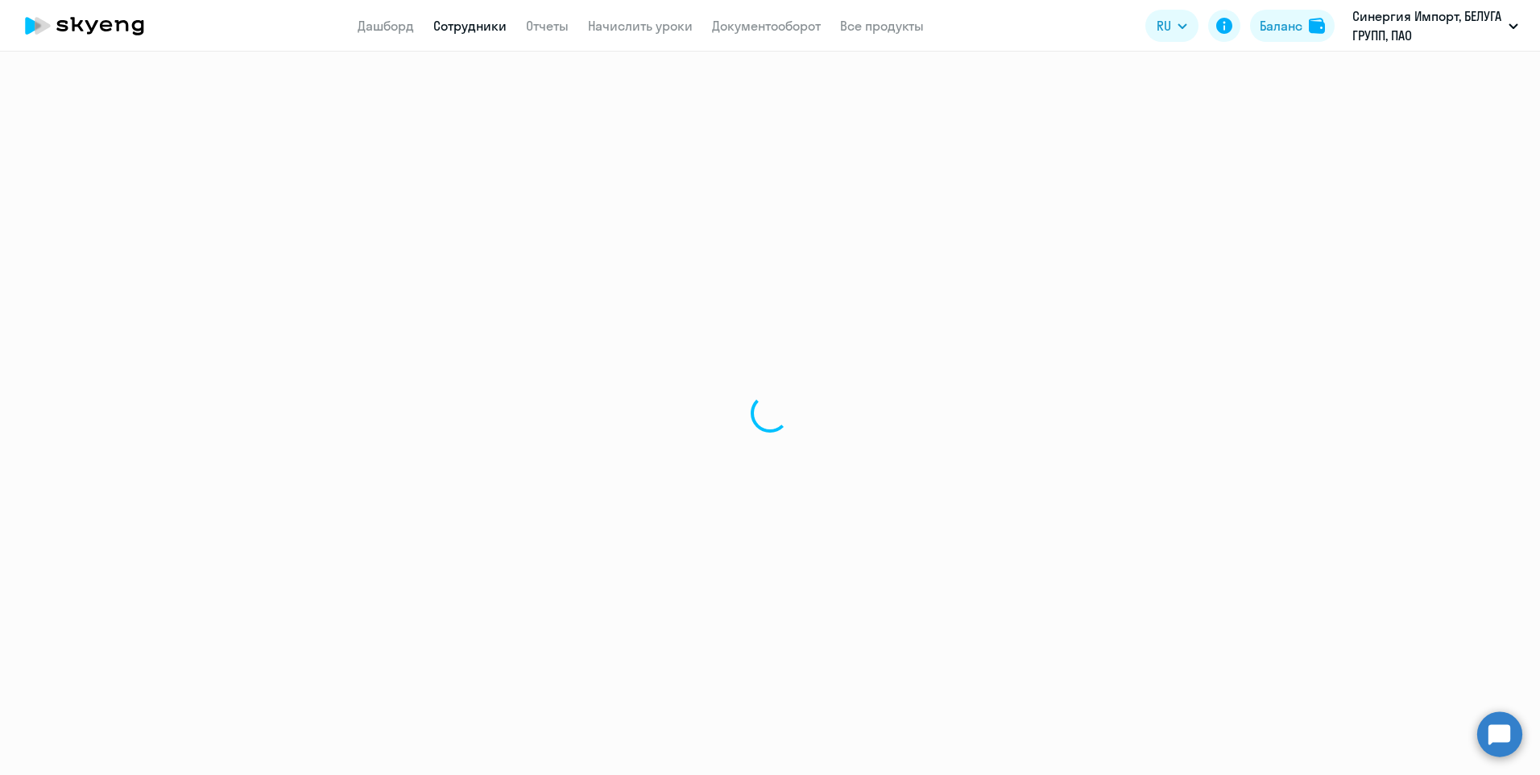
select select "30"
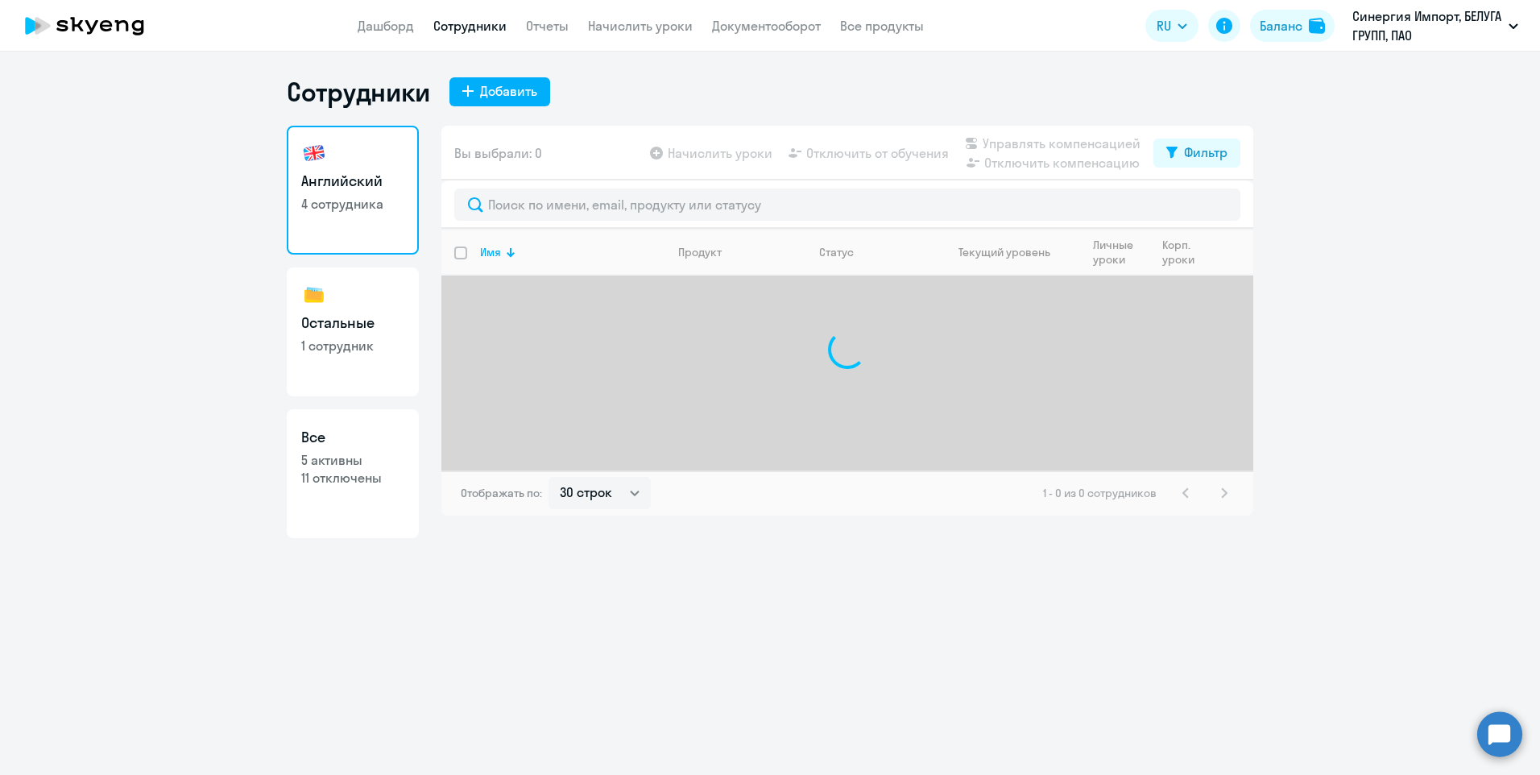
click at [396, 368] on link "Остальные 1 сотрудник" at bounding box center [353, 331] width 132 height 129
select select "30"
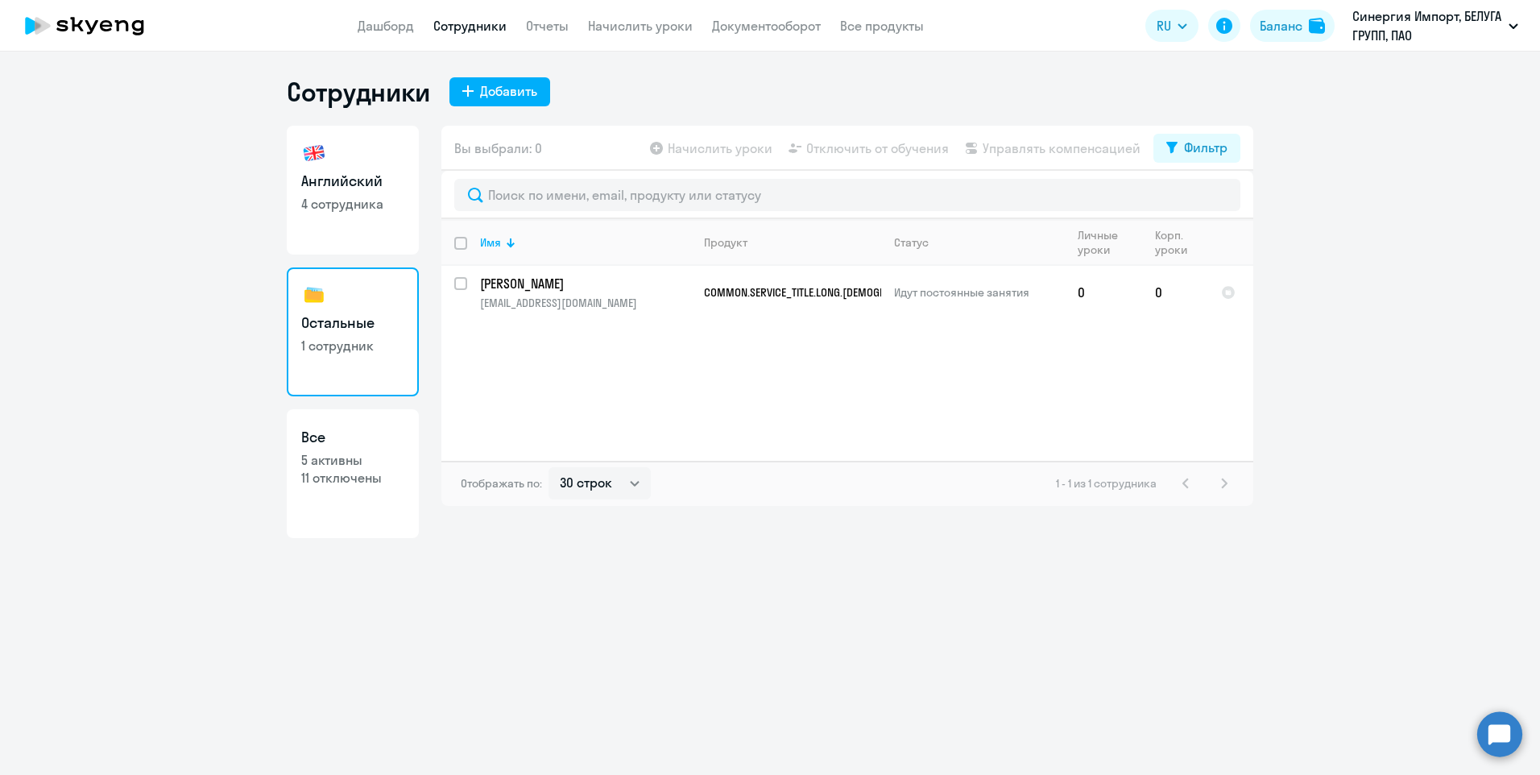
select select "30"
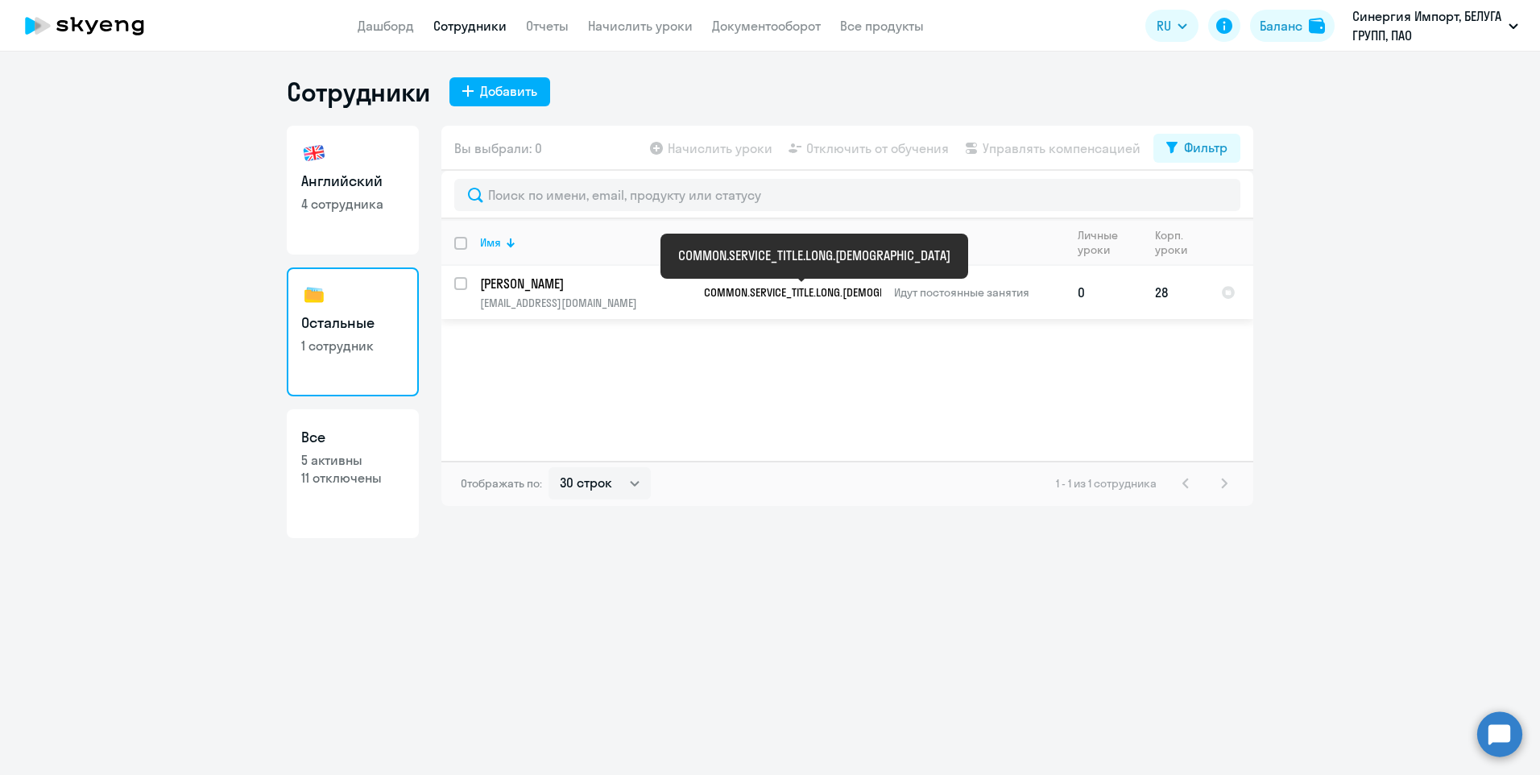
click at [741, 293] on span "COMMON.SERVICE_TITLE.LONG.[DEMOGRAPHIC_DATA]" at bounding box center [824, 292] width 241 height 15
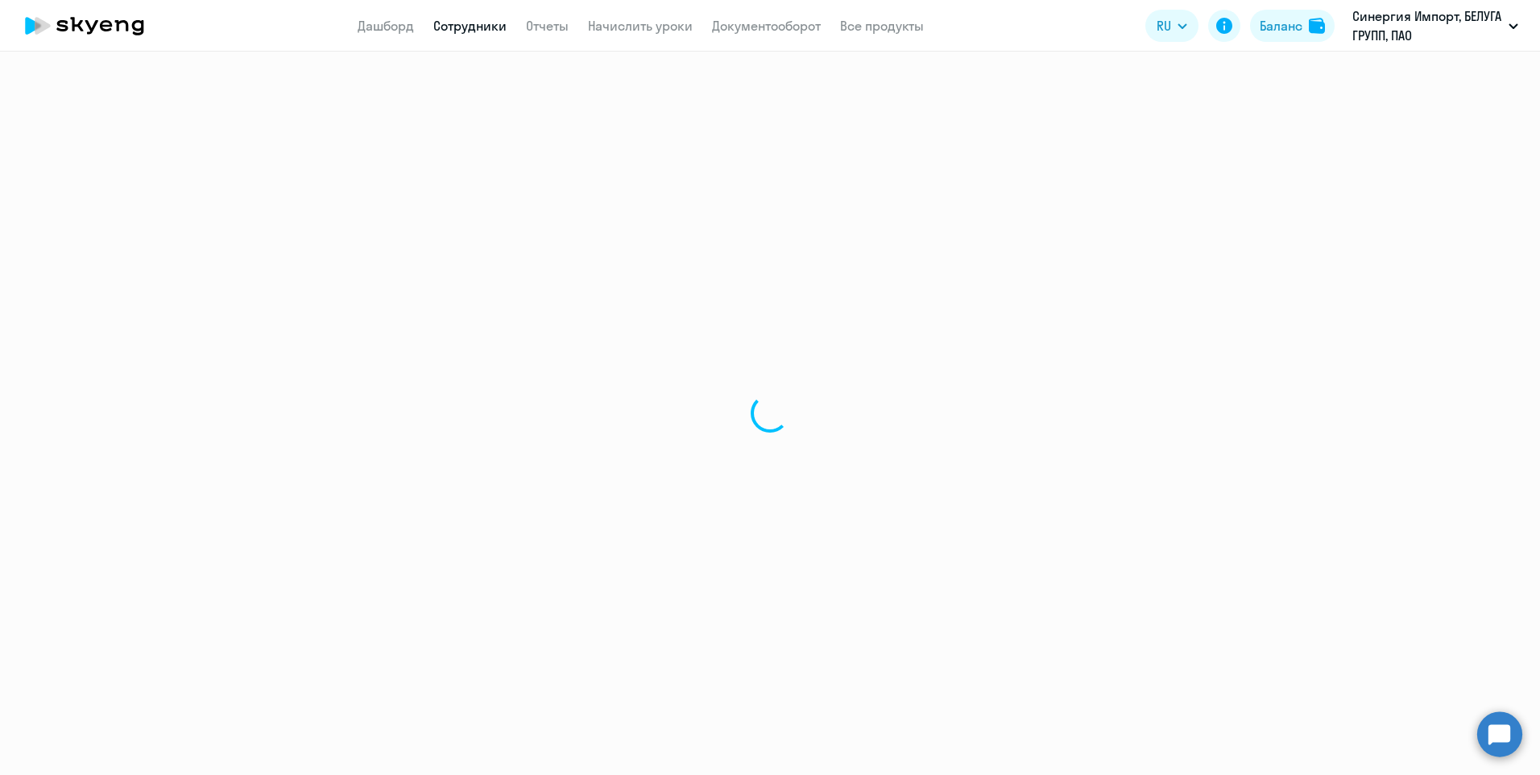
select select "others"
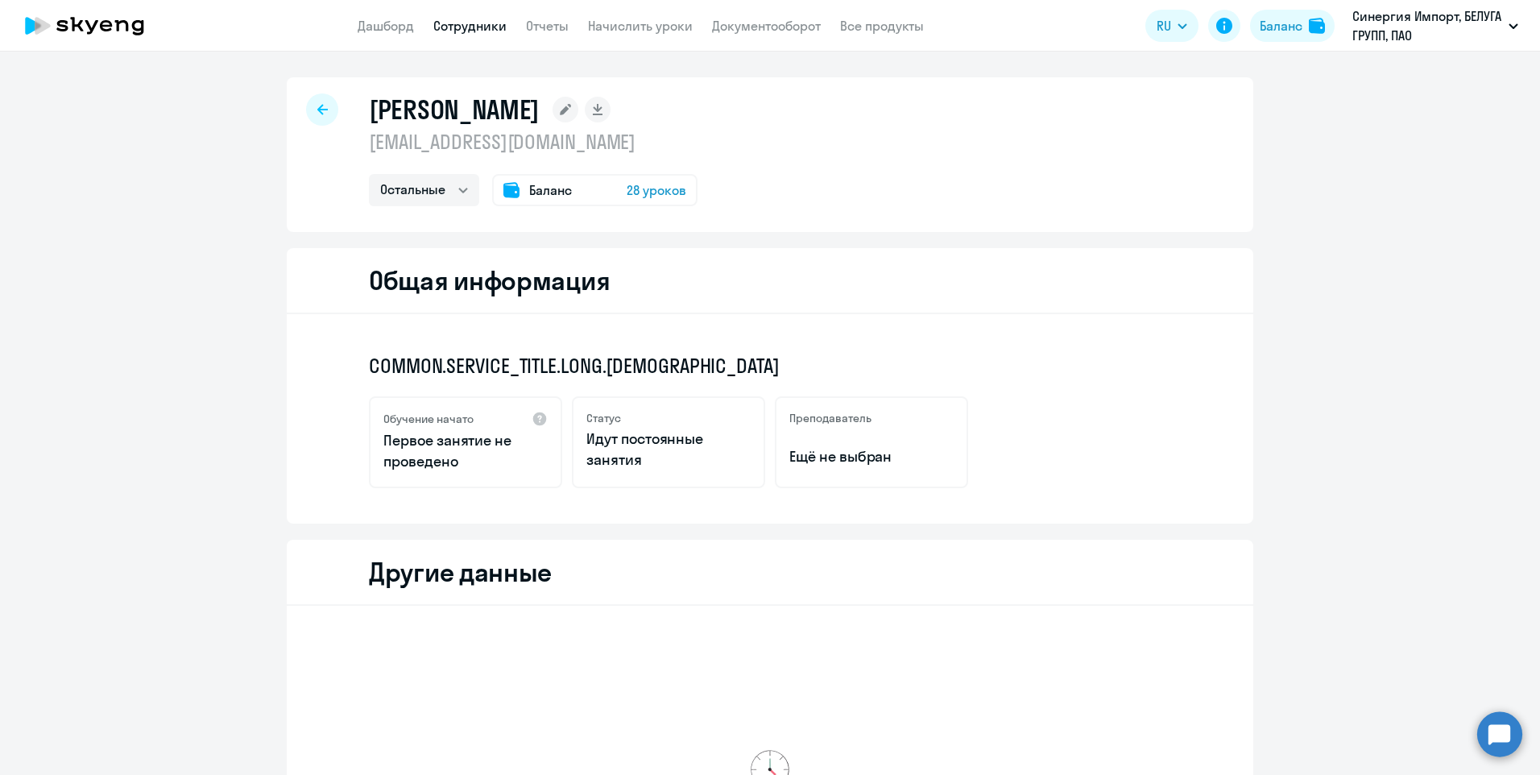
click at [476, 31] on link "Сотрудники" at bounding box center [469, 26] width 73 height 16
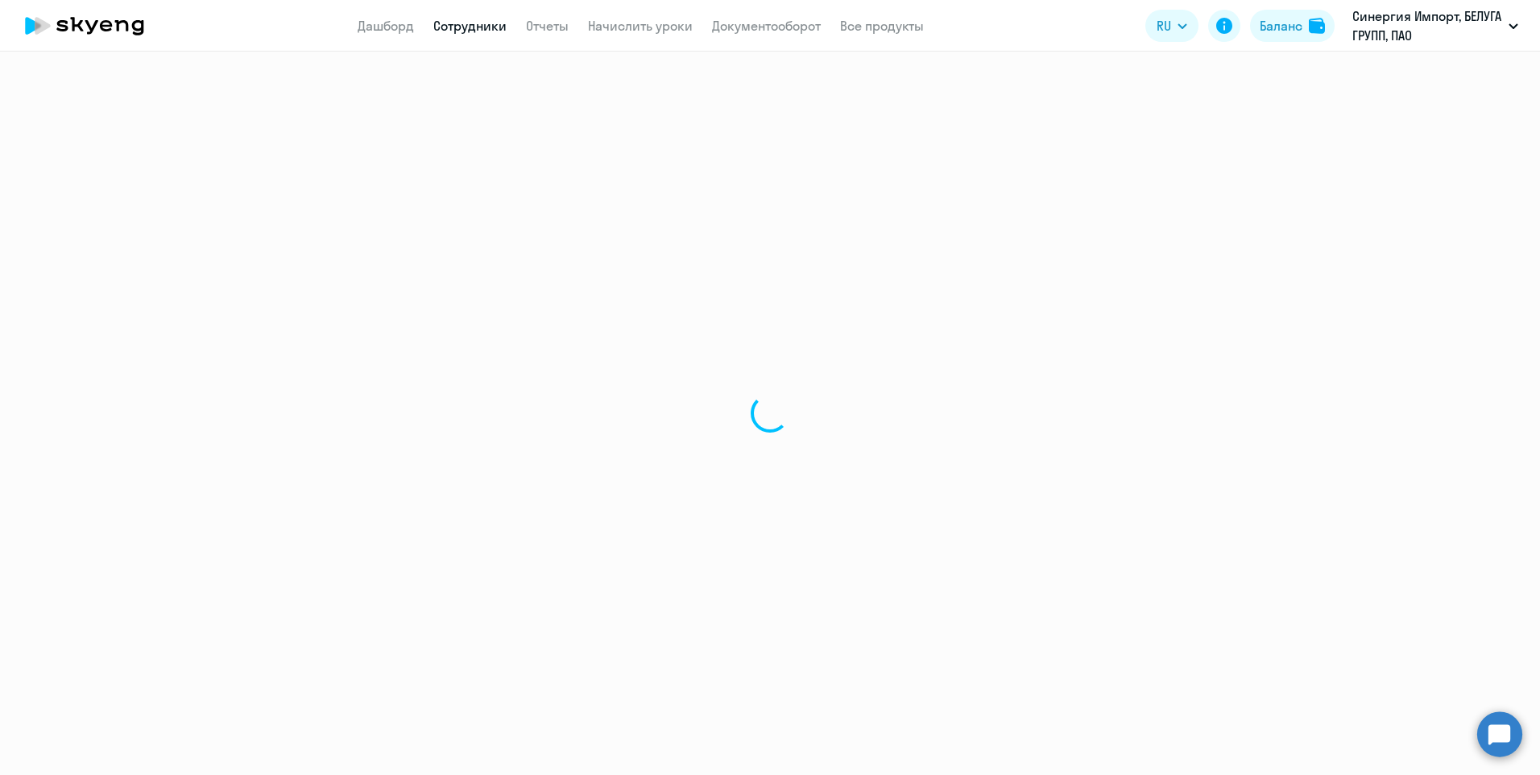
select select "30"
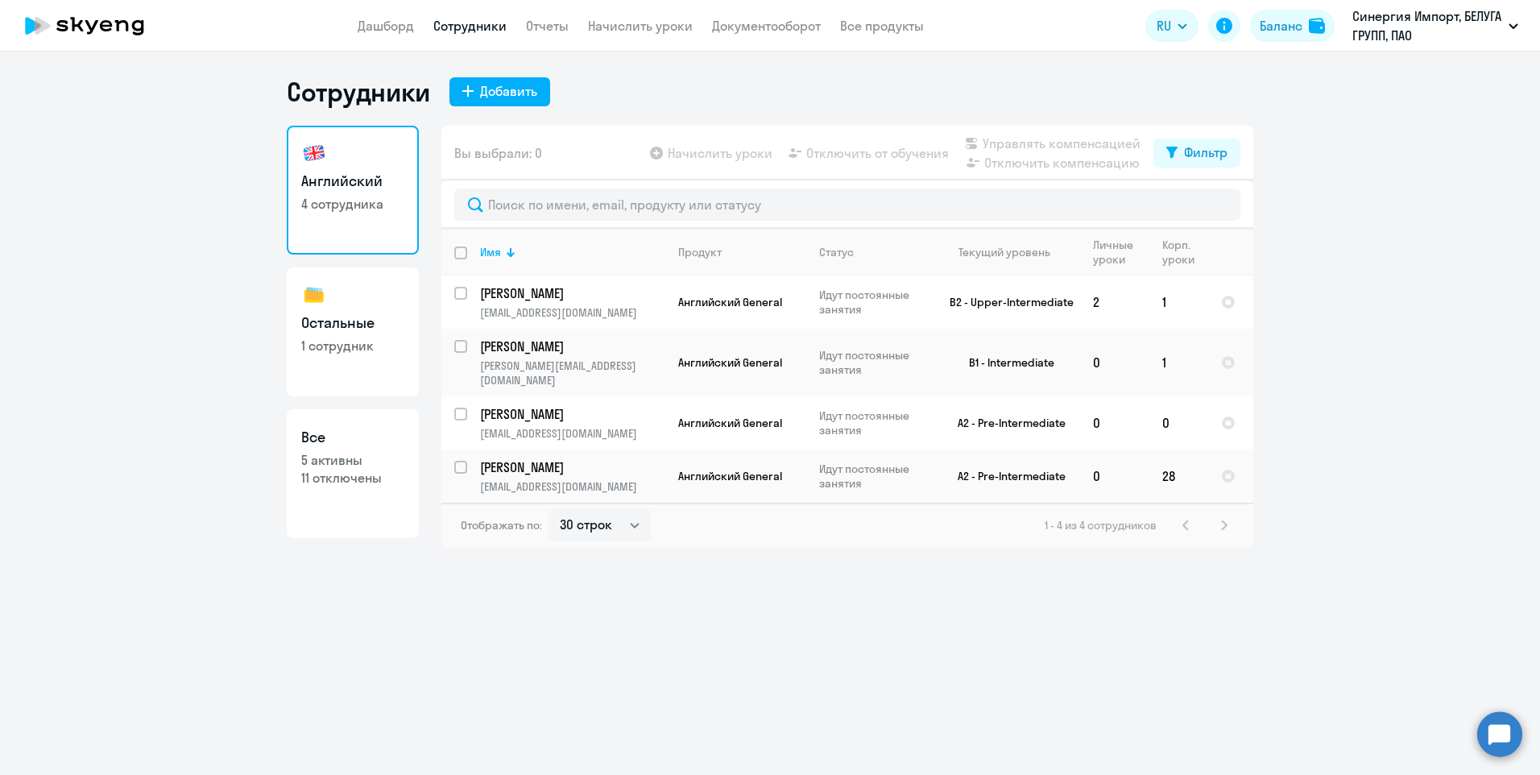
click at [335, 365] on link "Остальные 1 сотрудник" at bounding box center [353, 331] width 132 height 129
select select "30"
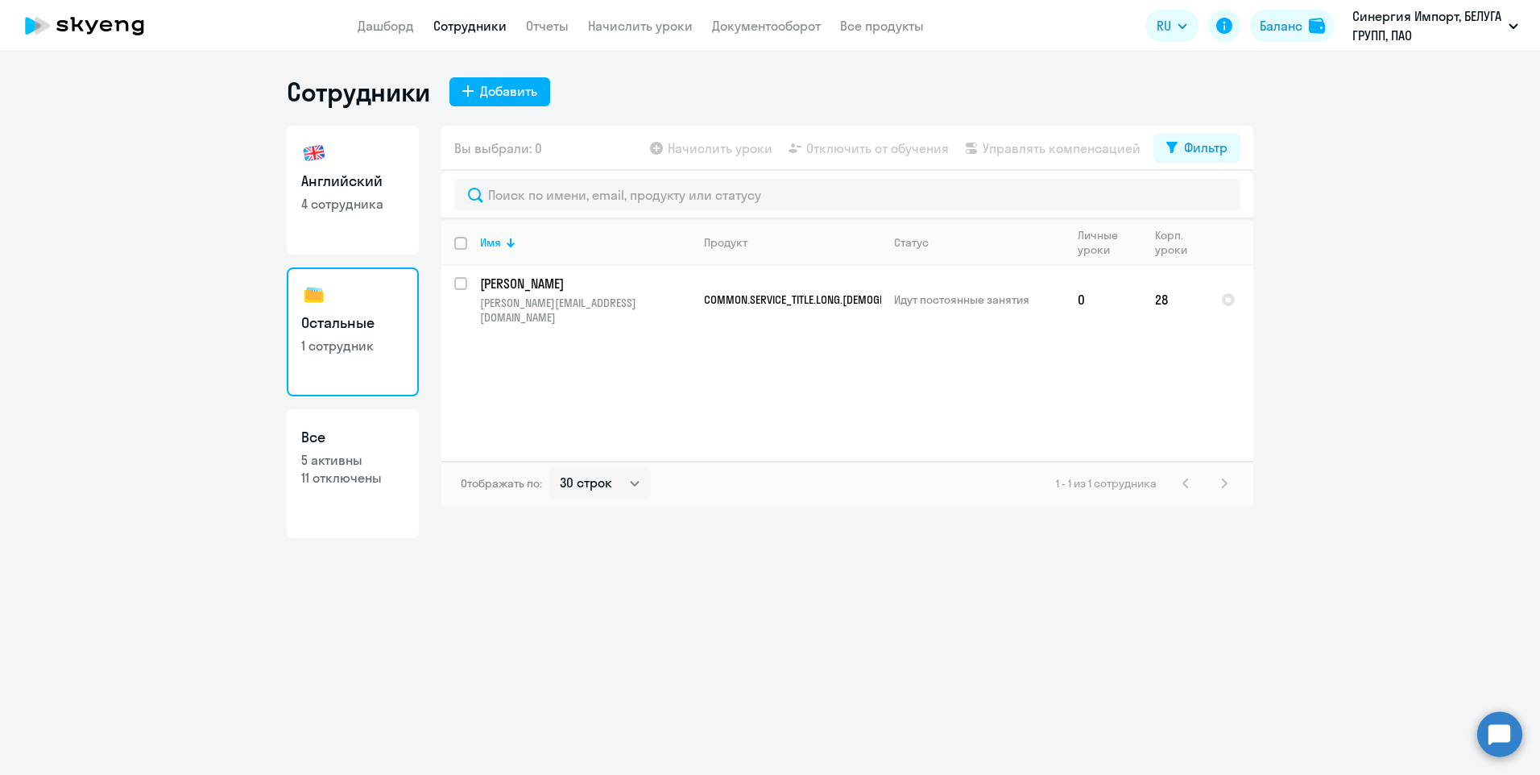
select select "30"
